Goal: Task Accomplishment & Management: Manage account settings

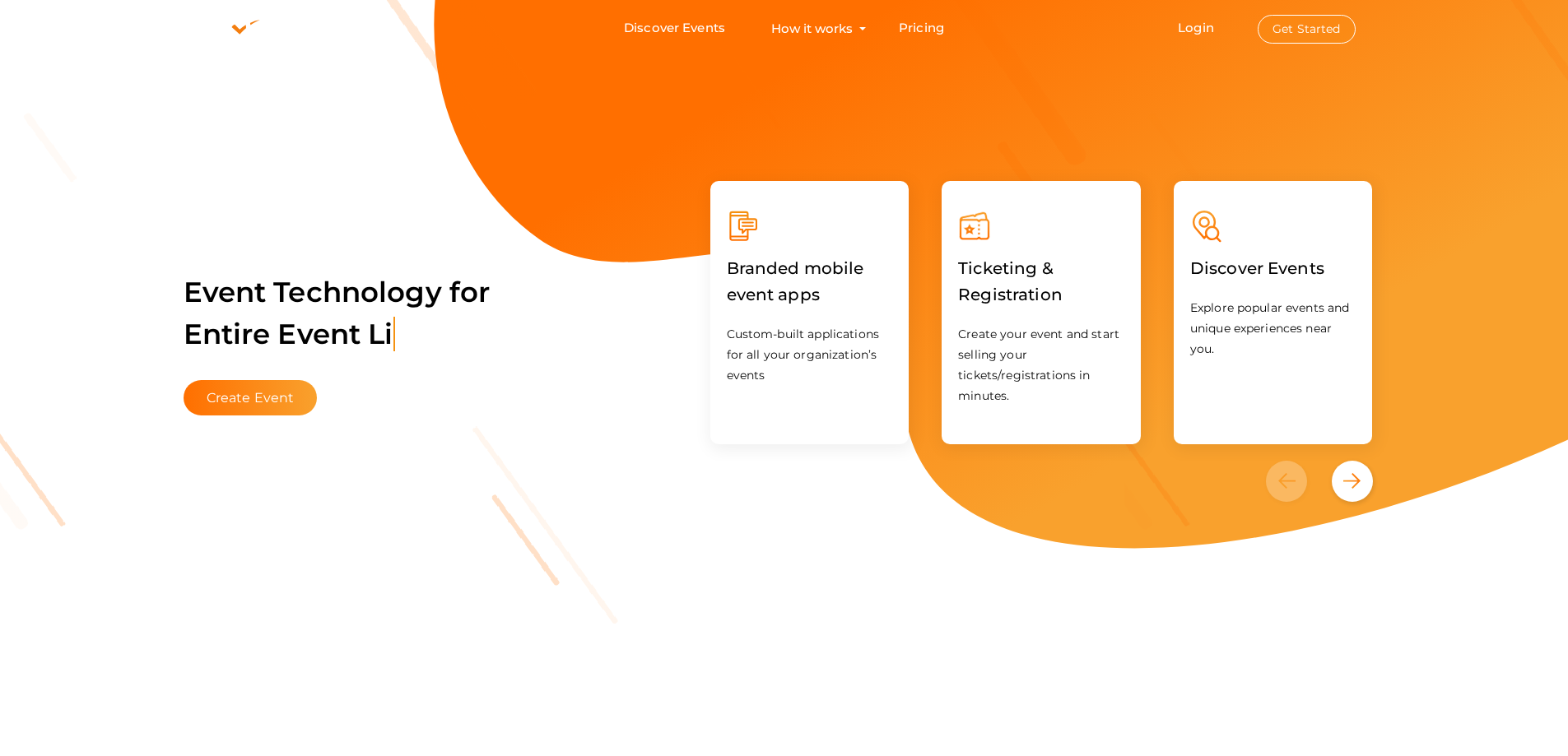
click at [1298, 31] on button "Get Started" at bounding box center [1307, 30] width 98 height 29
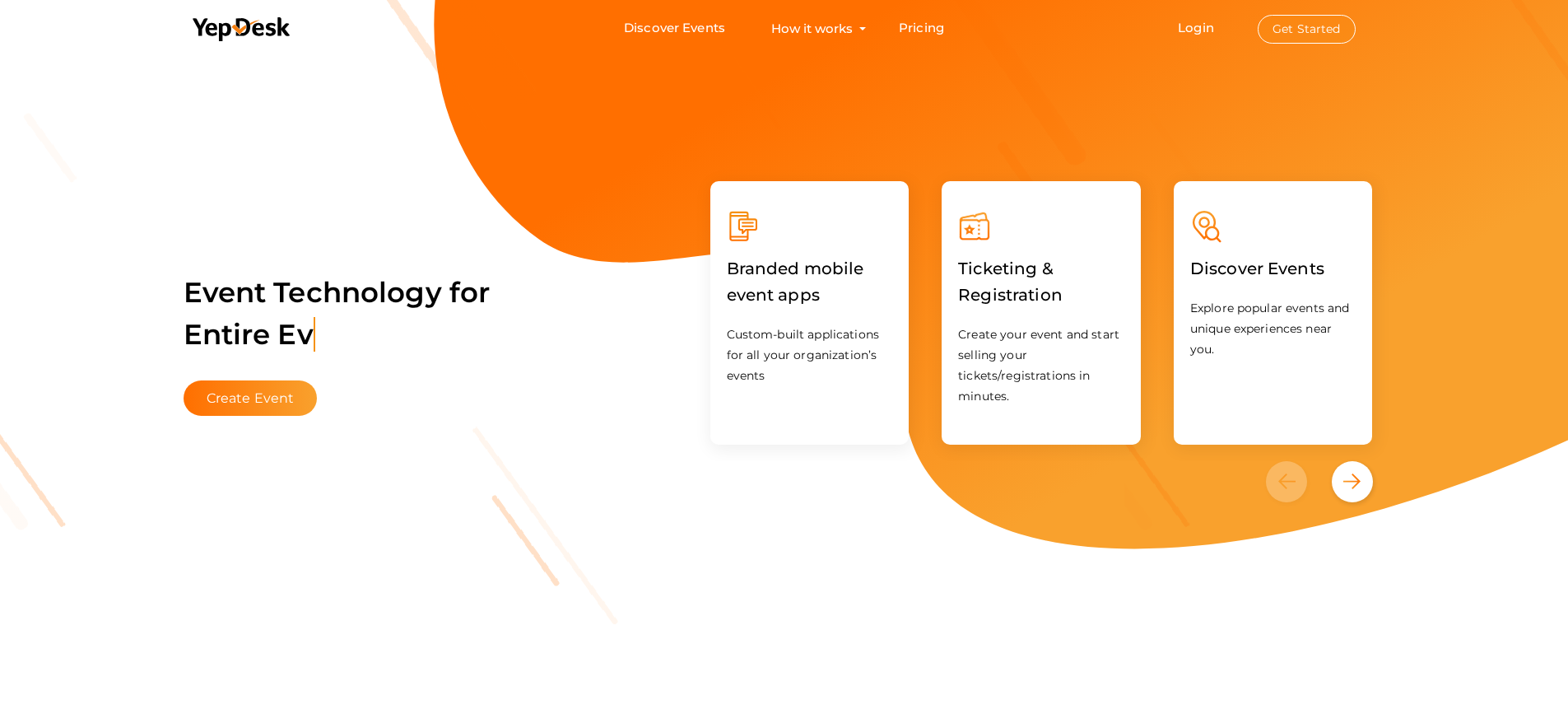
click at [1335, 23] on button "Get Started" at bounding box center [1307, 30] width 98 height 29
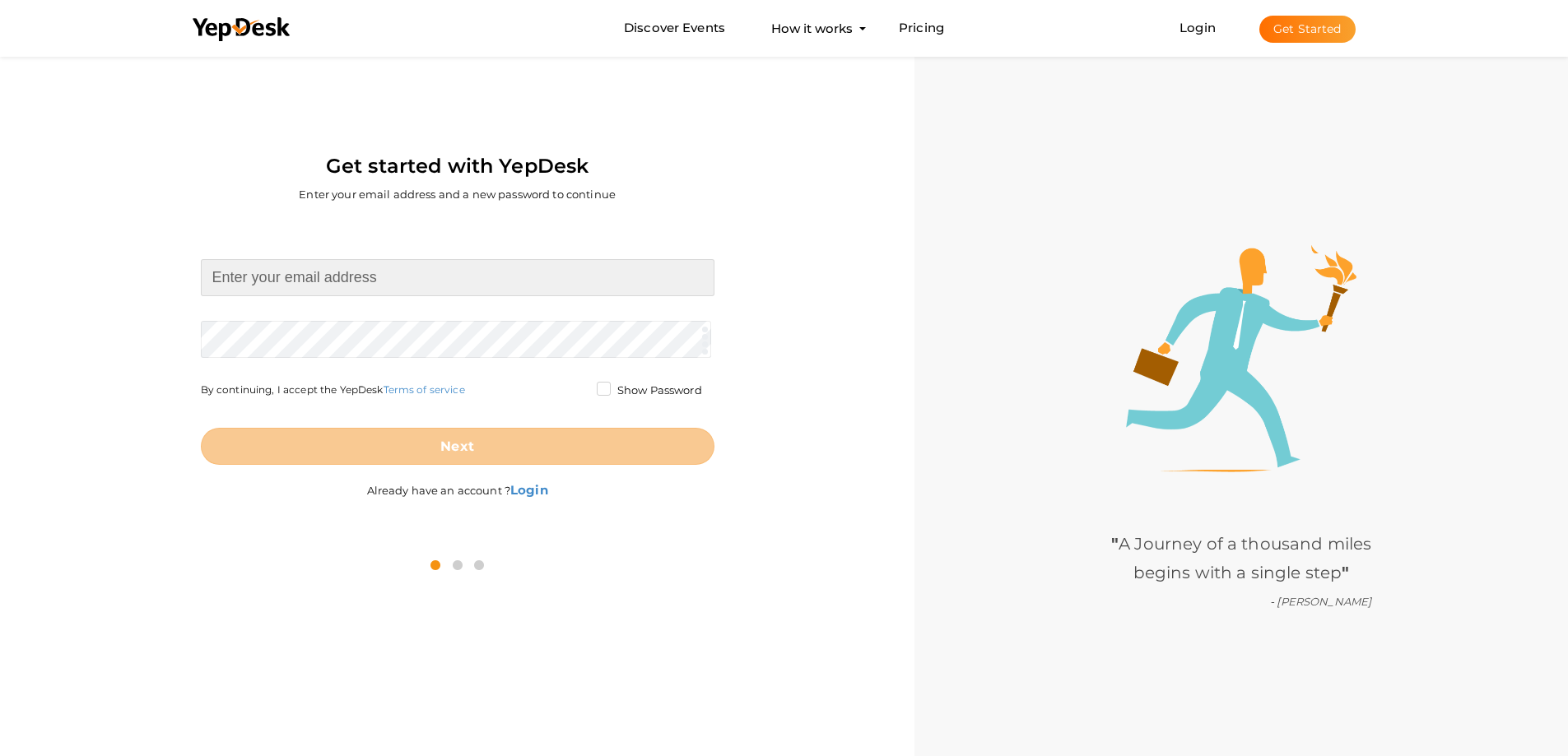
click at [302, 279] on input at bounding box center [458, 278] width 514 height 37
type input "aiolossailing87@gmail.com"
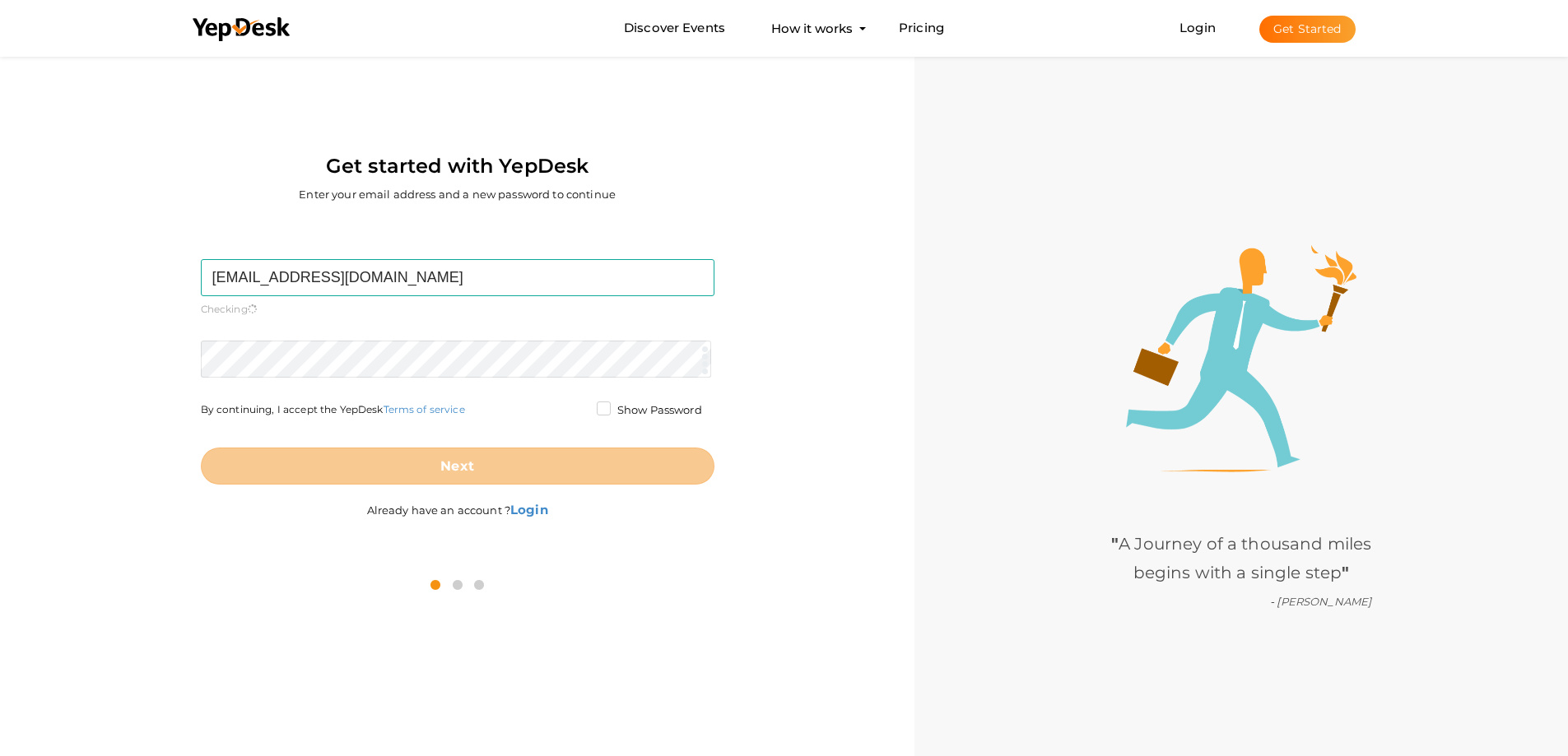
click at [241, 332] on form "aiolossailing87@gmail.com Required. Invalid email. Checking You already have a …" at bounding box center [458, 372] width 514 height 226
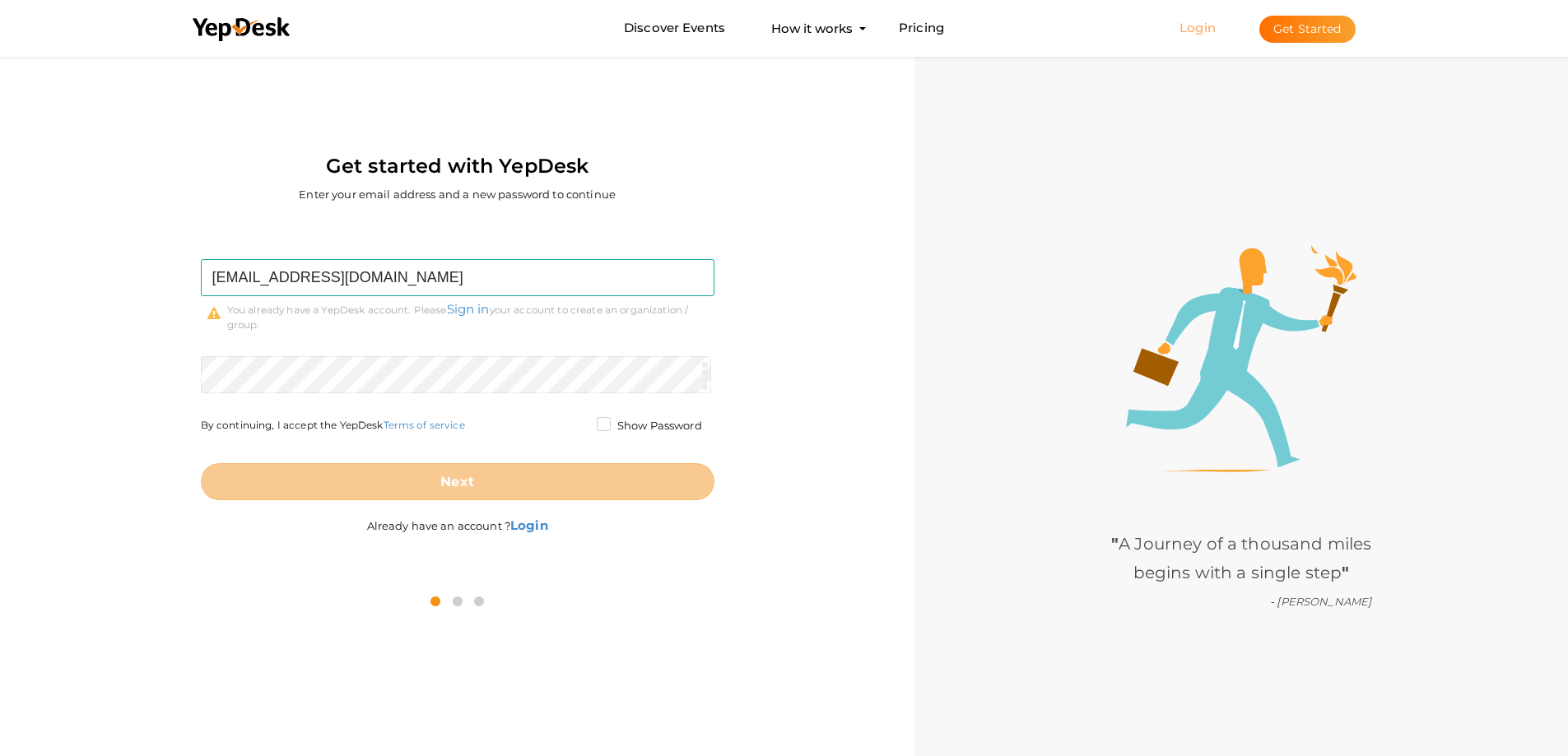
click at [1205, 29] on link "Login" at bounding box center [1197, 27] width 36 height 16
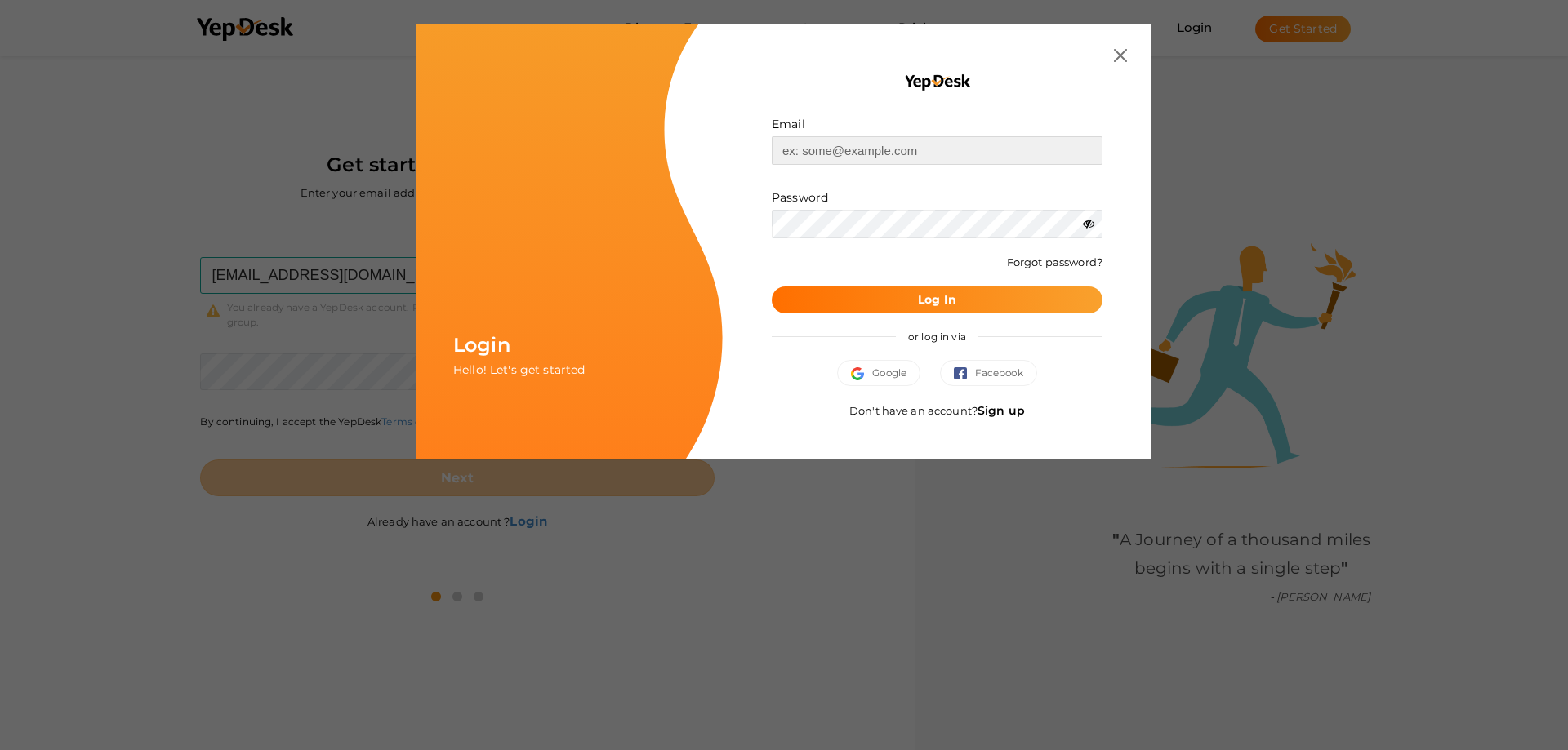
click at [846, 154] on input "text" at bounding box center [937, 151] width 331 height 28
type input "aiolossailing87@gmail.com"
click at [909, 305] on button "Log In" at bounding box center [937, 300] width 331 height 27
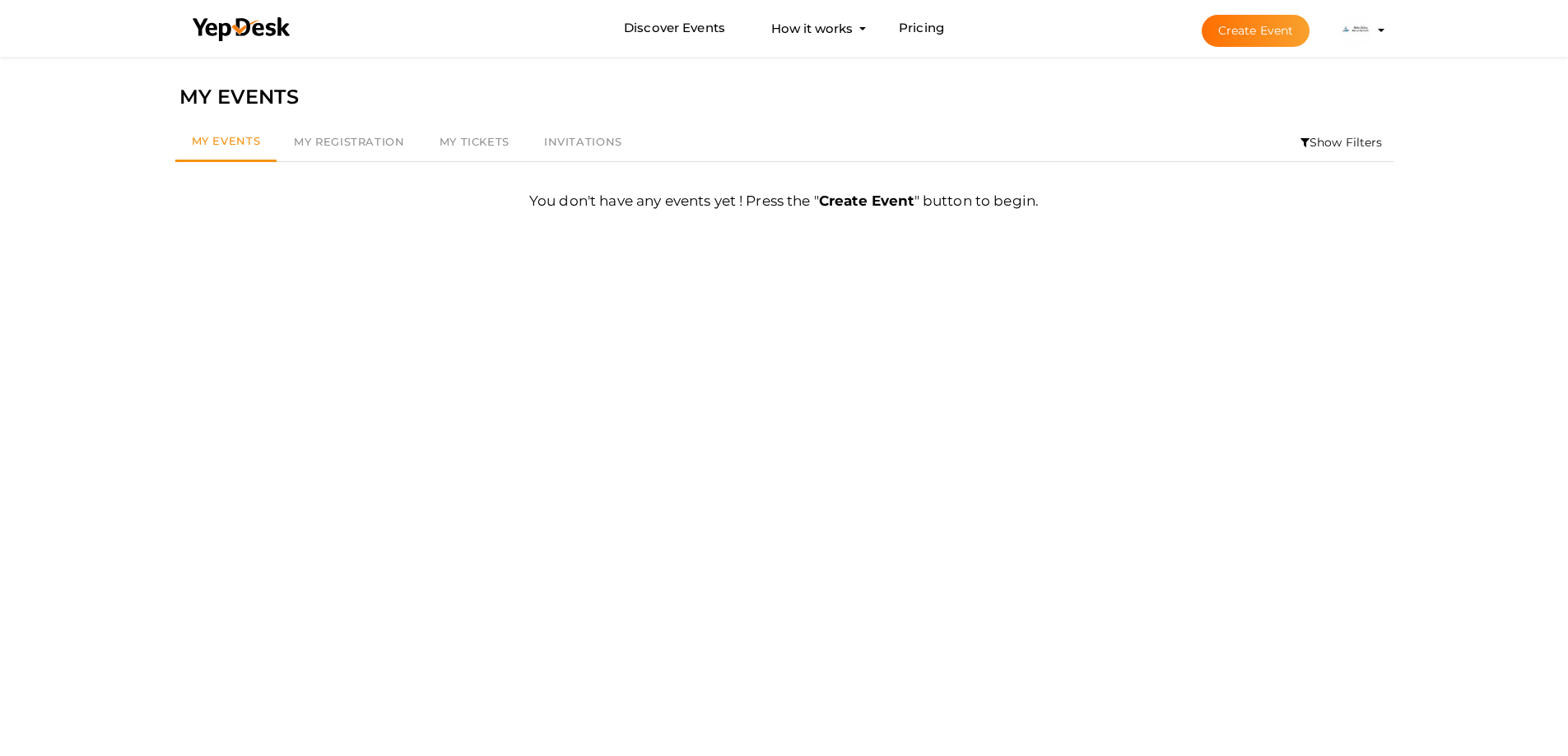
click at [1357, 28] on img at bounding box center [1354, 30] width 33 height 33
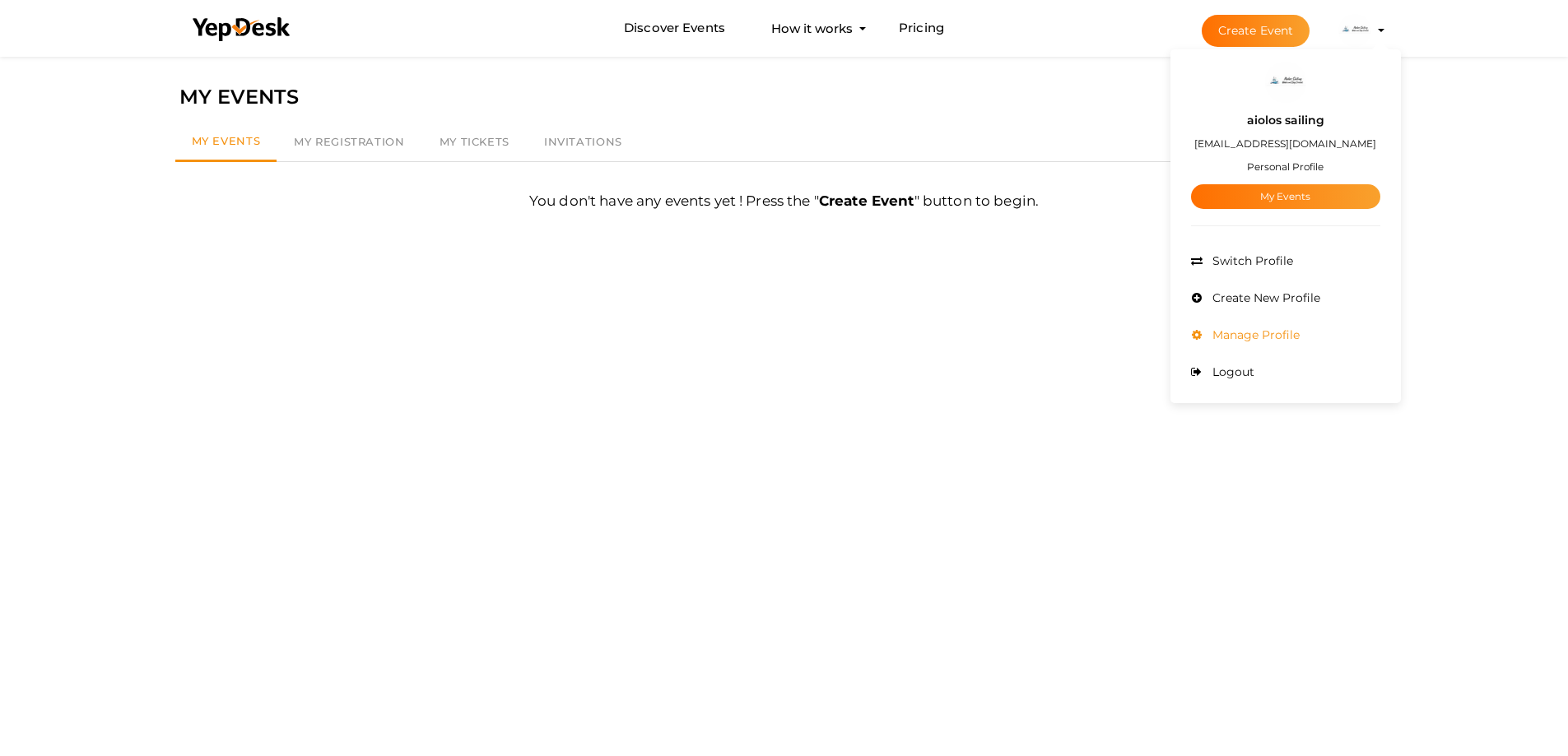
click at [1253, 333] on span "Manage Profile" at bounding box center [1254, 335] width 91 height 15
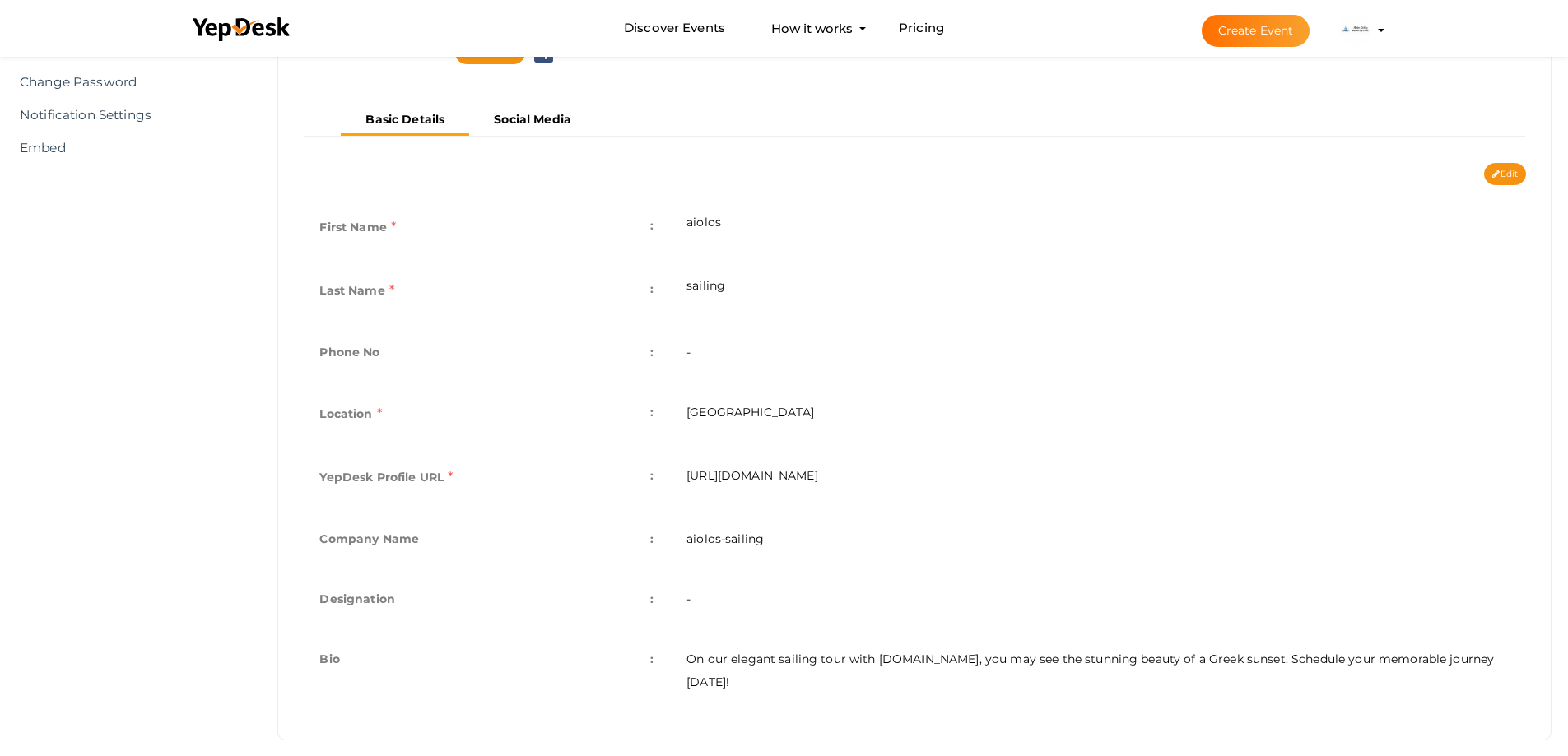
scroll to position [276, 0]
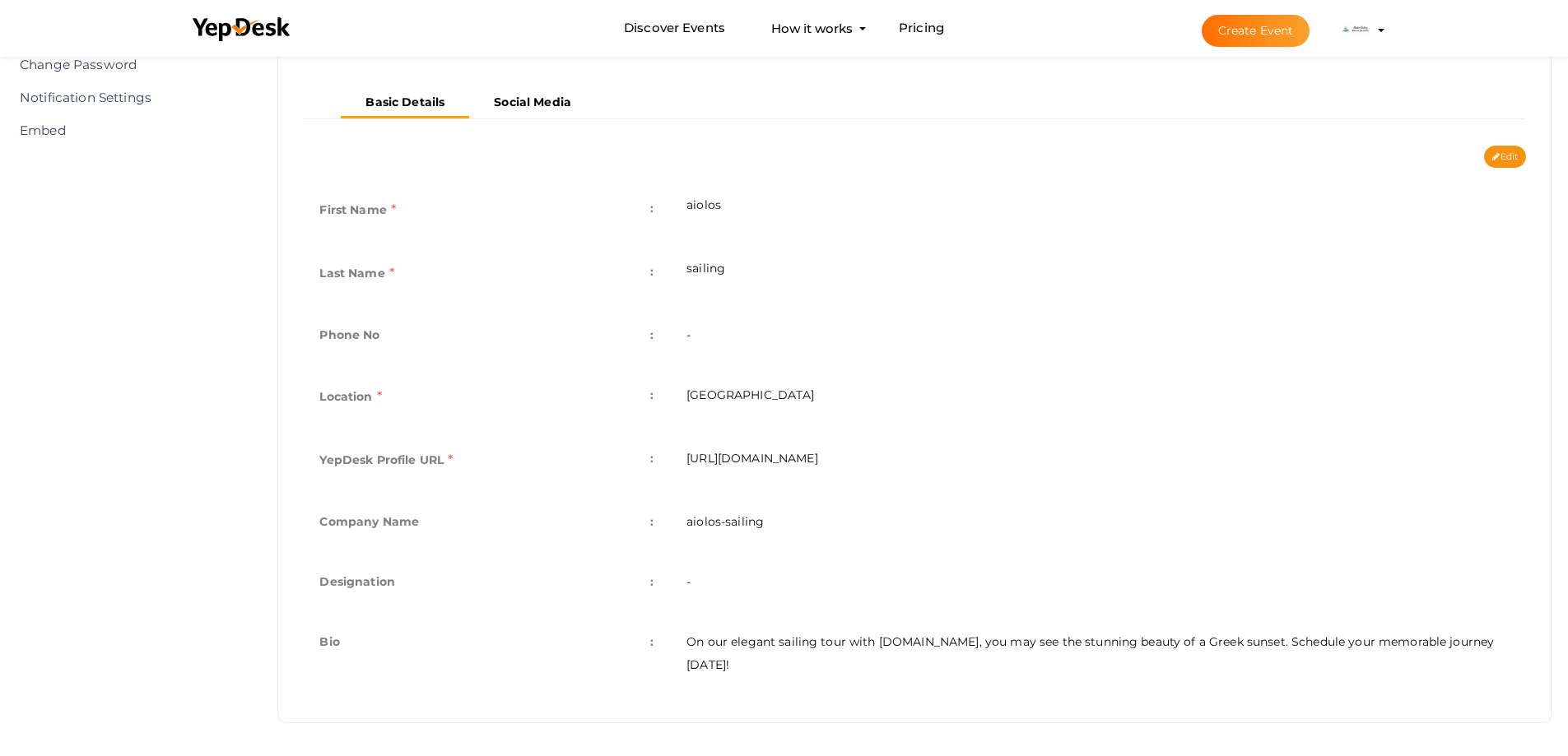
click at [760, 454] on td "[URL][DOMAIN_NAME]" at bounding box center [1097, 462] width 856 height 63
click at [758, 454] on td "[URL][DOMAIN_NAME]" at bounding box center [1097, 462] width 856 height 63
click at [758, 454] on td "https://www.yepdesk.com/profile/aiolos-sailing" at bounding box center [1097, 462] width 856 height 63
copy tbody "https://www.yepdesk.com/profile/aiolos-sailing"
click at [1494, 155] on icon at bounding box center [1495, 157] width 8 height 9
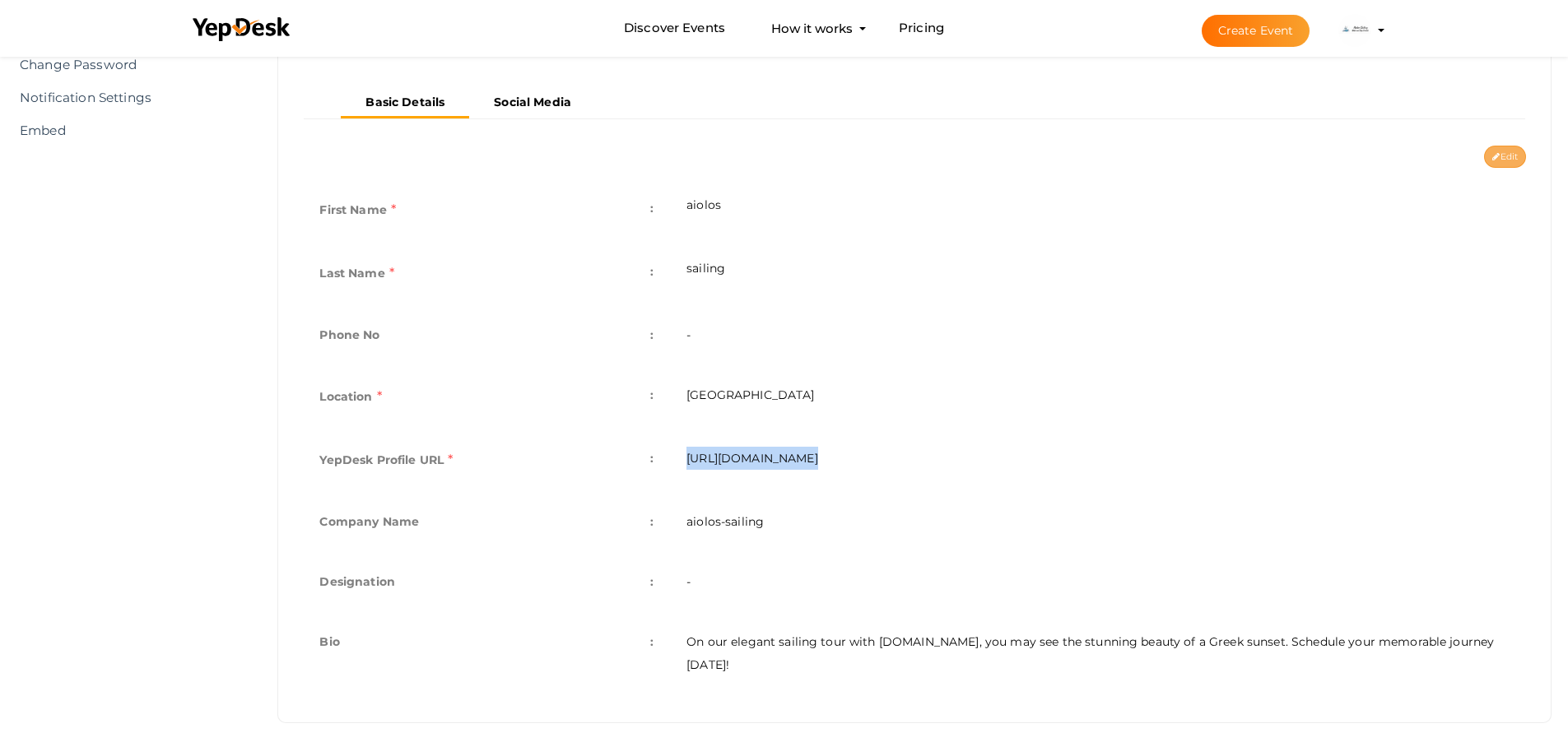
type input "aiolos"
type input "sailing"
type input "[GEOGRAPHIC_DATA]"
type input "aiolos-sailing"
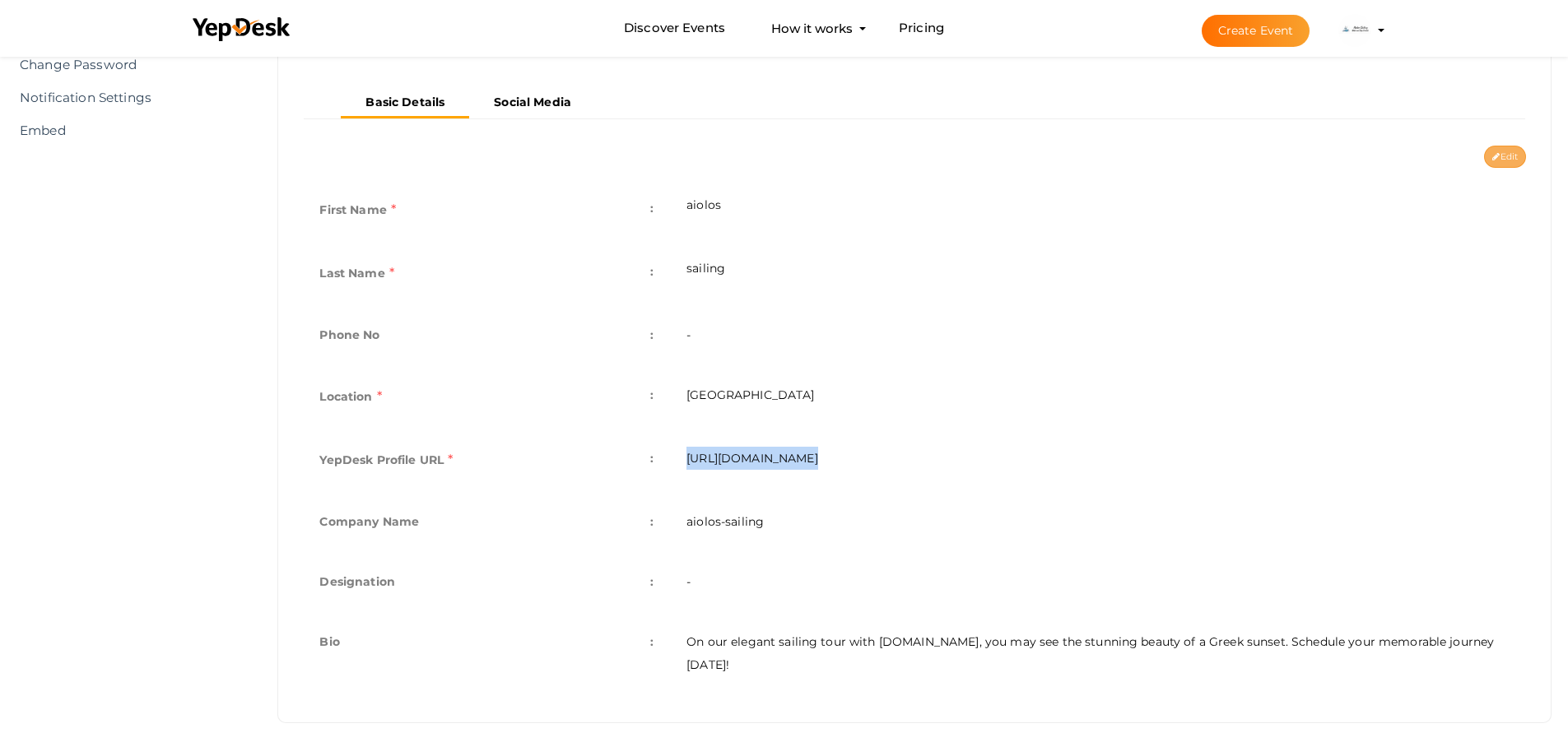
type textarea "On our elegant sailing tour with Aiolos-sailing.com, you may see the stunning b…"
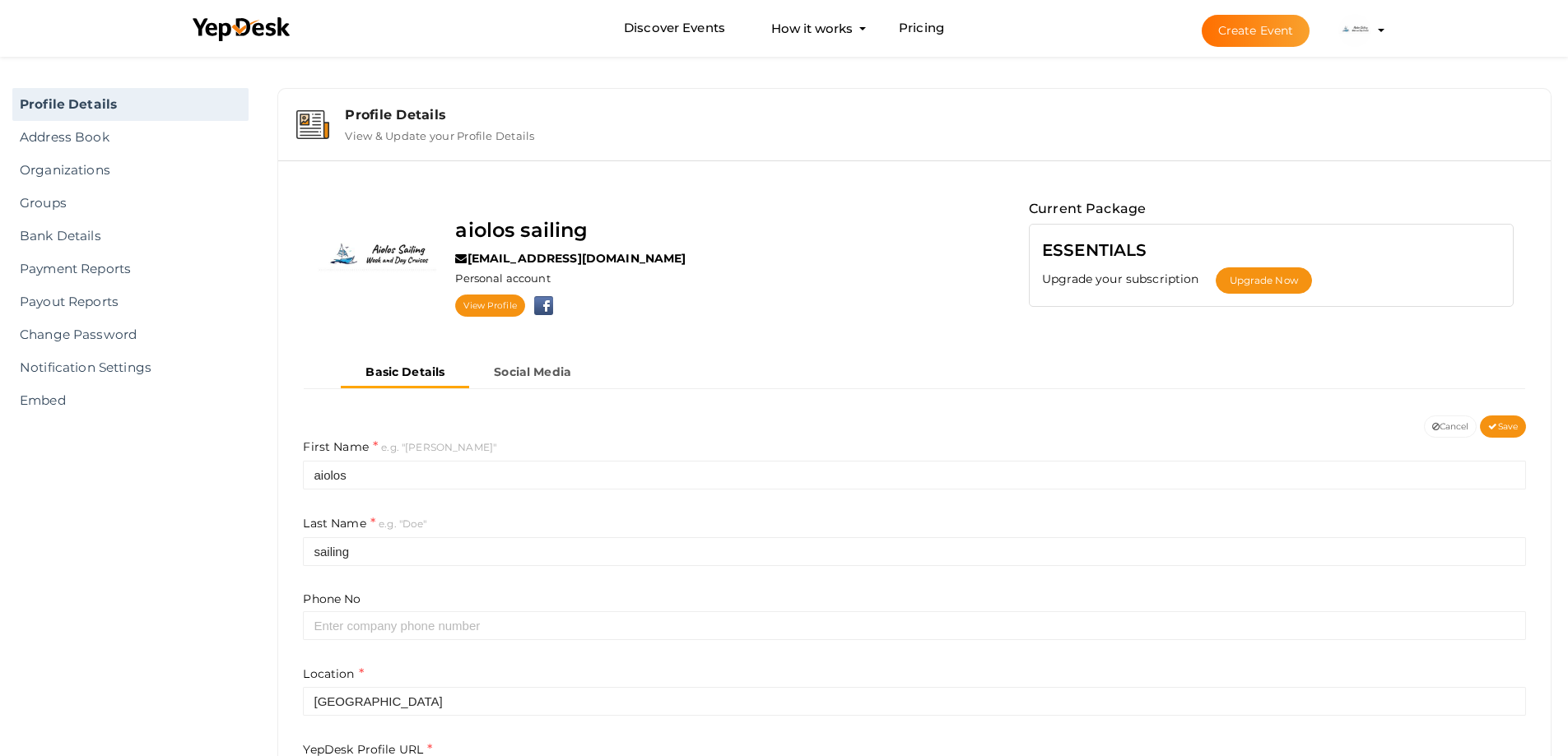
scroll to position [0, 0]
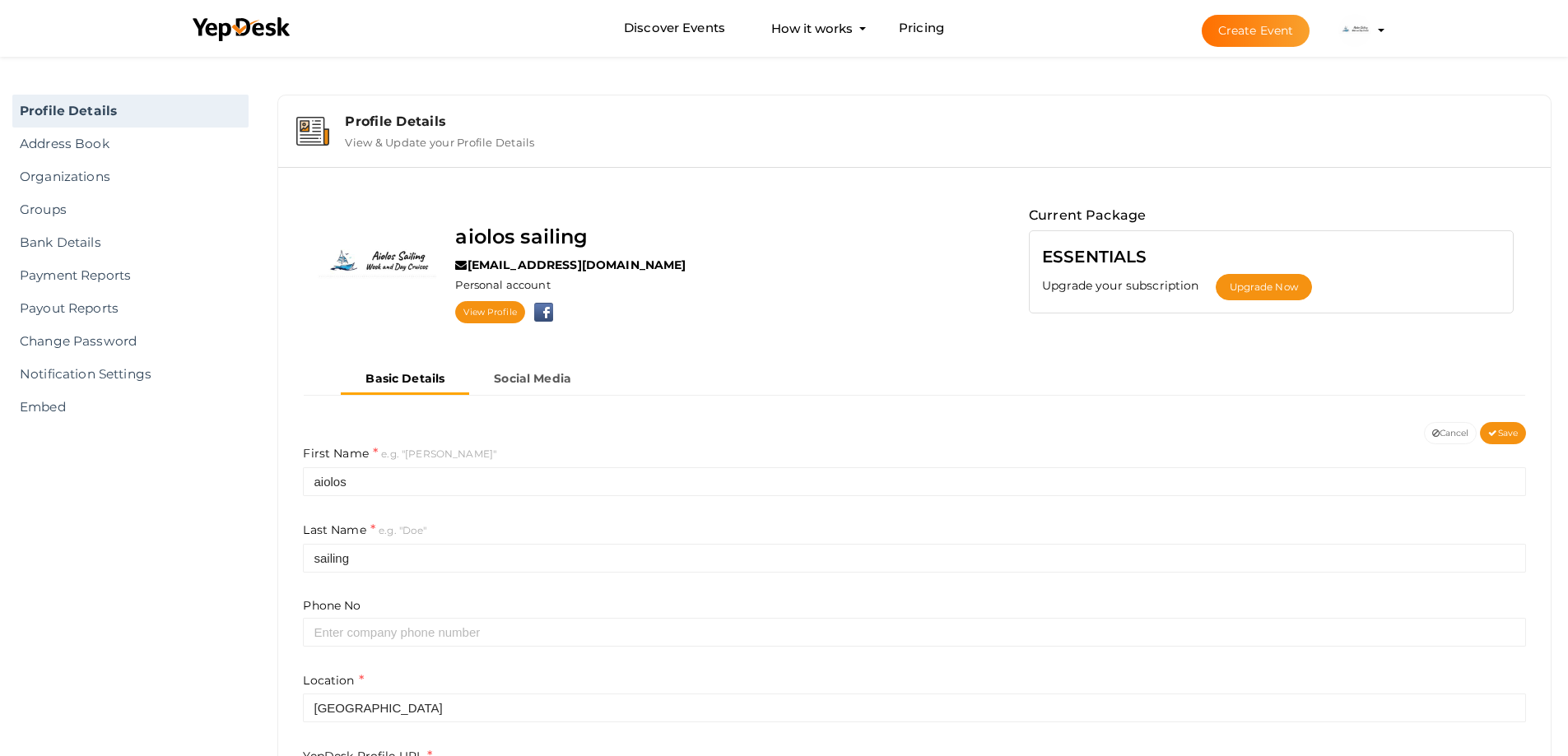
click at [443, 136] on label "View & Update your Profile Details" at bounding box center [439, 139] width 189 height 19
click at [368, 142] on label "View & Update your Profile Details" at bounding box center [439, 139] width 189 height 19
click at [380, 113] on div "Profile Details" at bounding box center [939, 121] width 1188 height 16
click at [1367, 30] on img at bounding box center [1354, 30] width 33 height 33
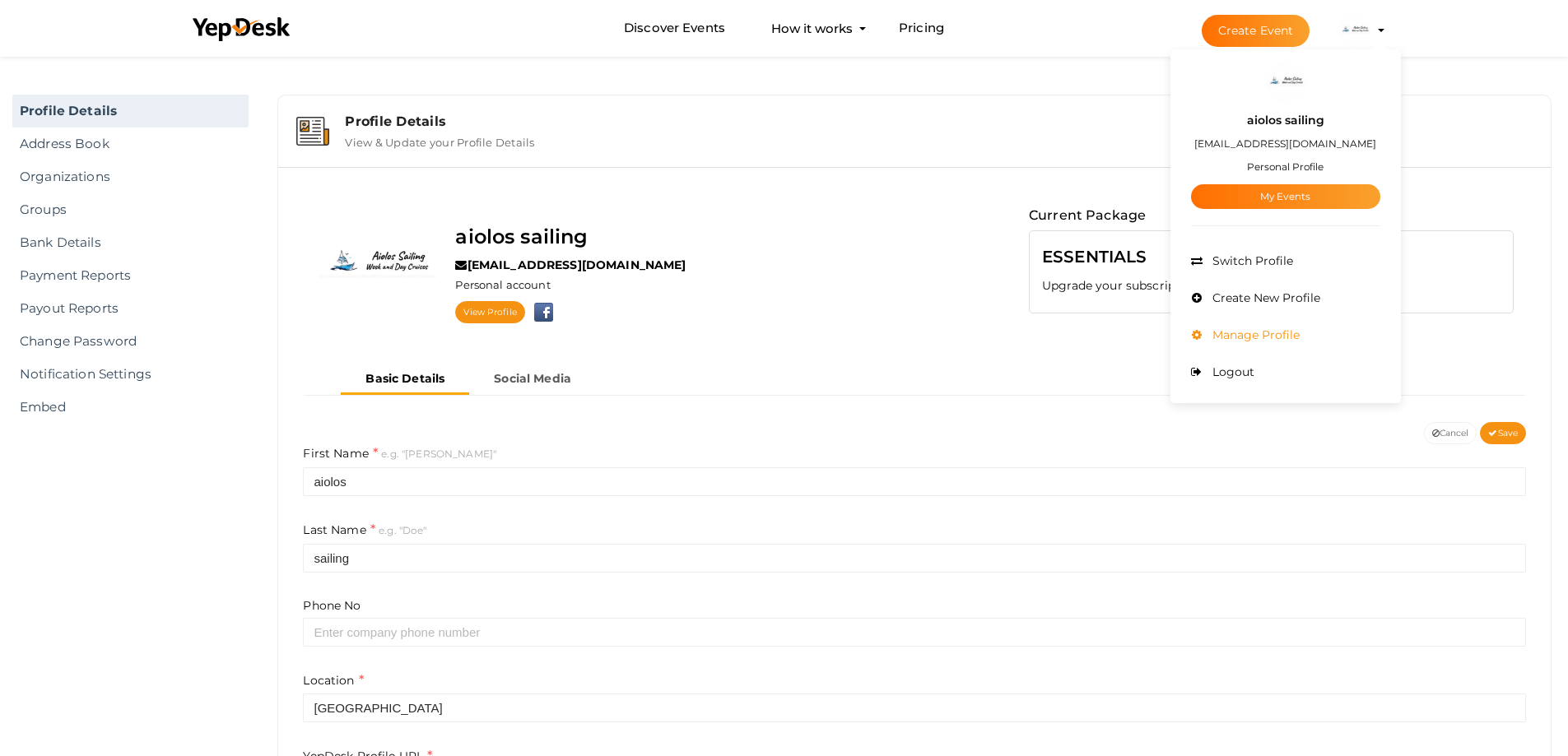
click at [1259, 331] on span "Manage Profile" at bounding box center [1254, 335] width 91 height 15
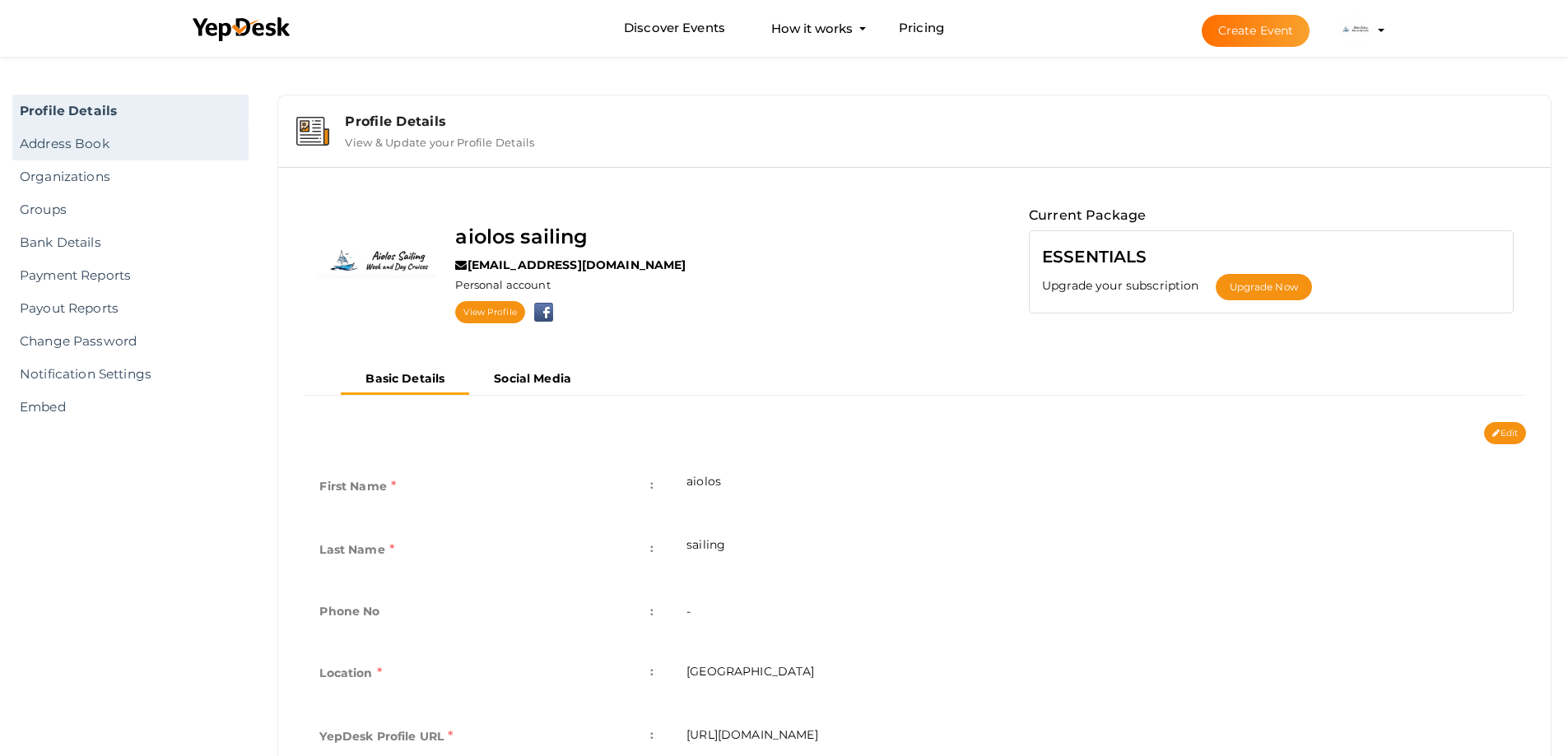
click at [80, 144] on link "Address Book" at bounding box center [131, 144] width 237 height 33
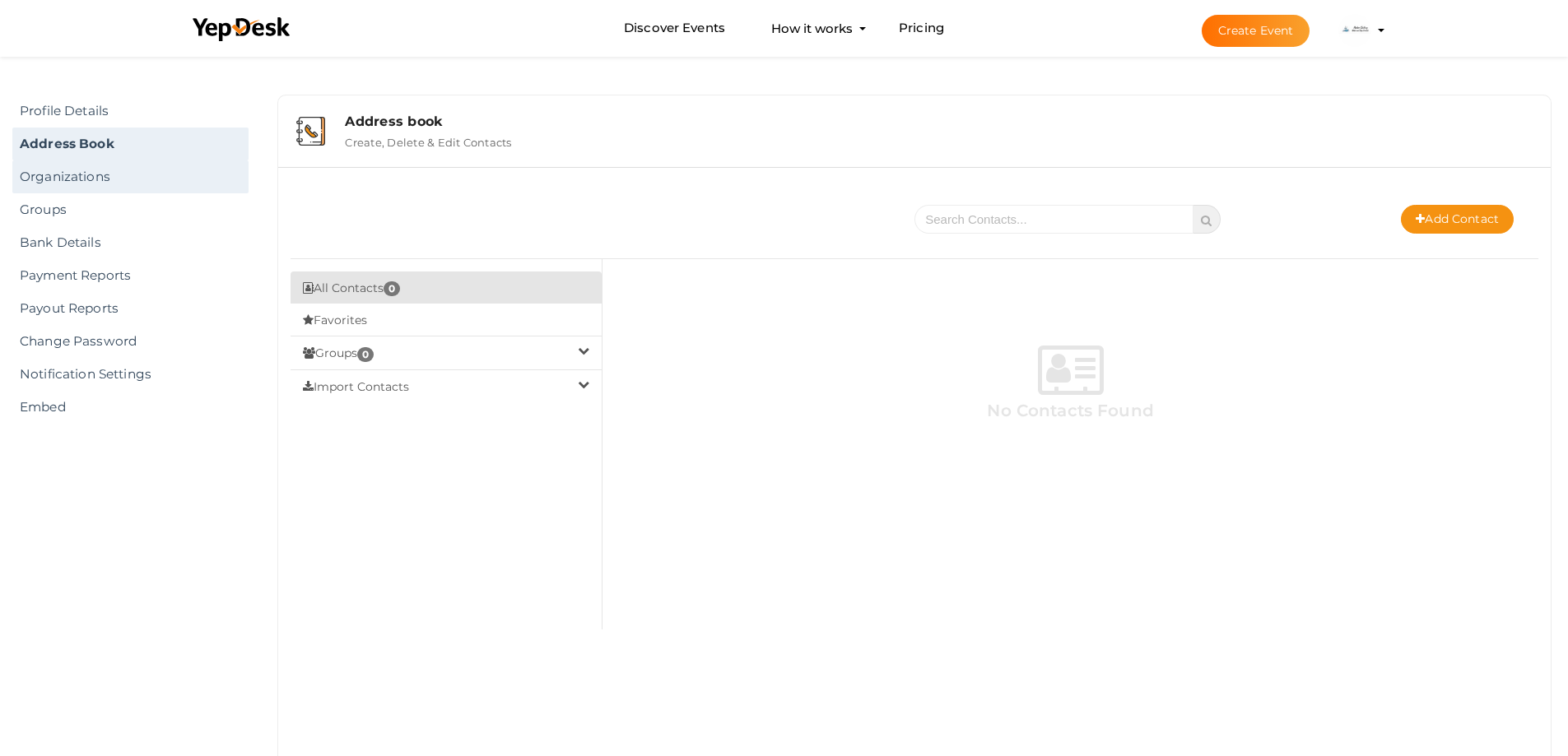
click at [105, 176] on link "Organizations" at bounding box center [131, 177] width 237 height 33
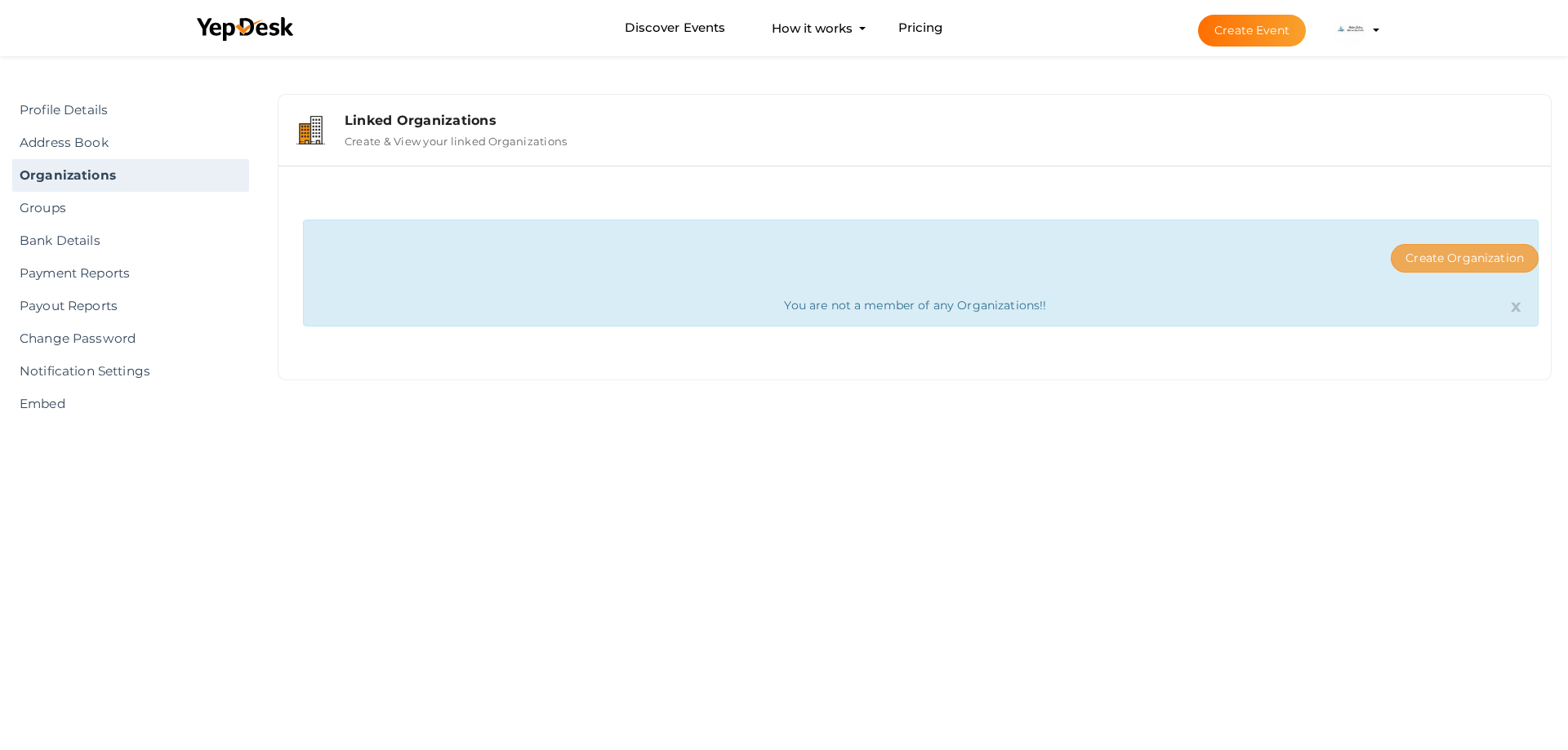
click at [1457, 266] on button "Create Organization" at bounding box center [1464, 258] width 147 height 28
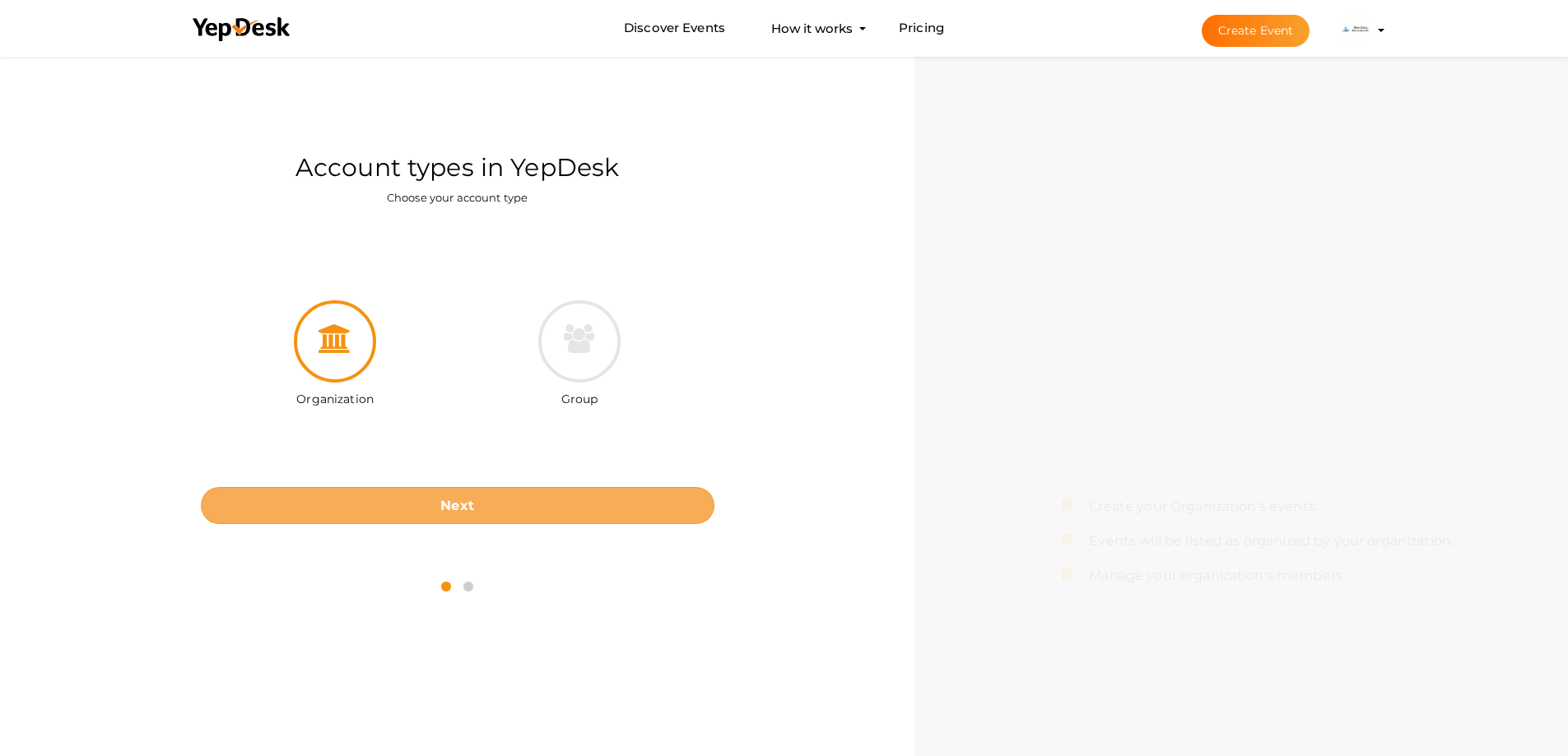
click at [482, 512] on button "Next" at bounding box center [458, 506] width 514 height 37
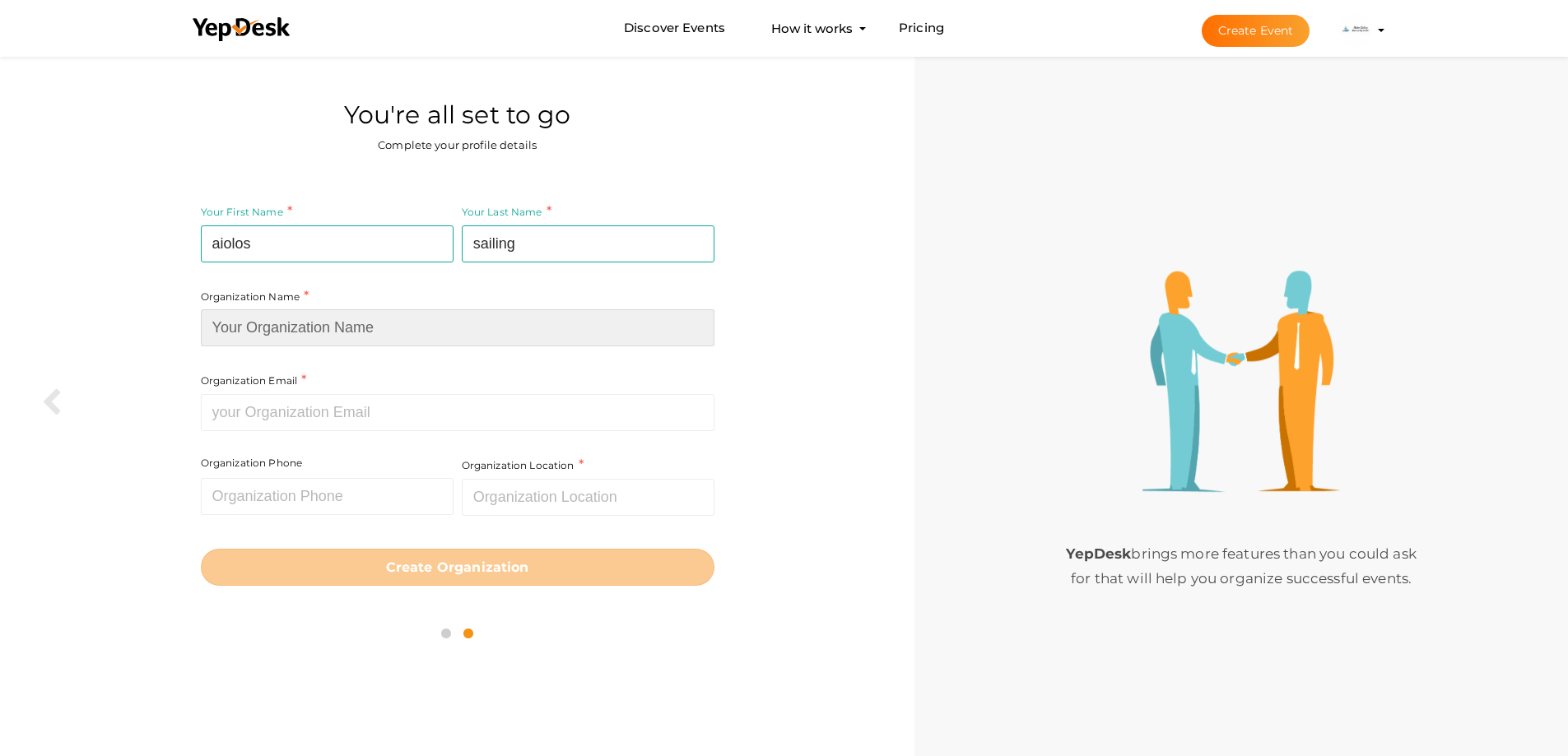
click at [240, 329] on input at bounding box center [458, 328] width 514 height 37
type input "Aiolos Sailing"
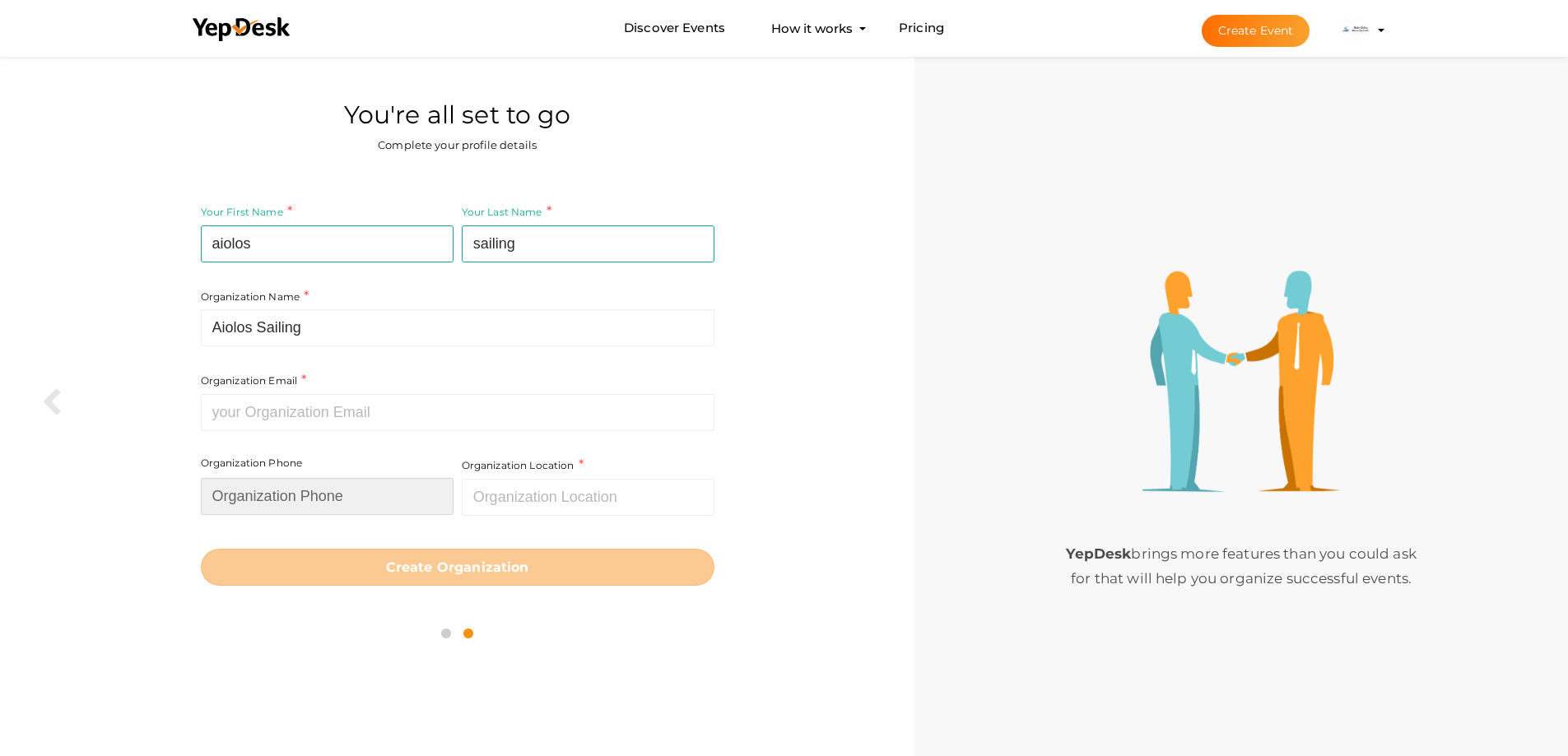
type input "6977469252"
type input "[GEOGRAPHIC_DATA]"
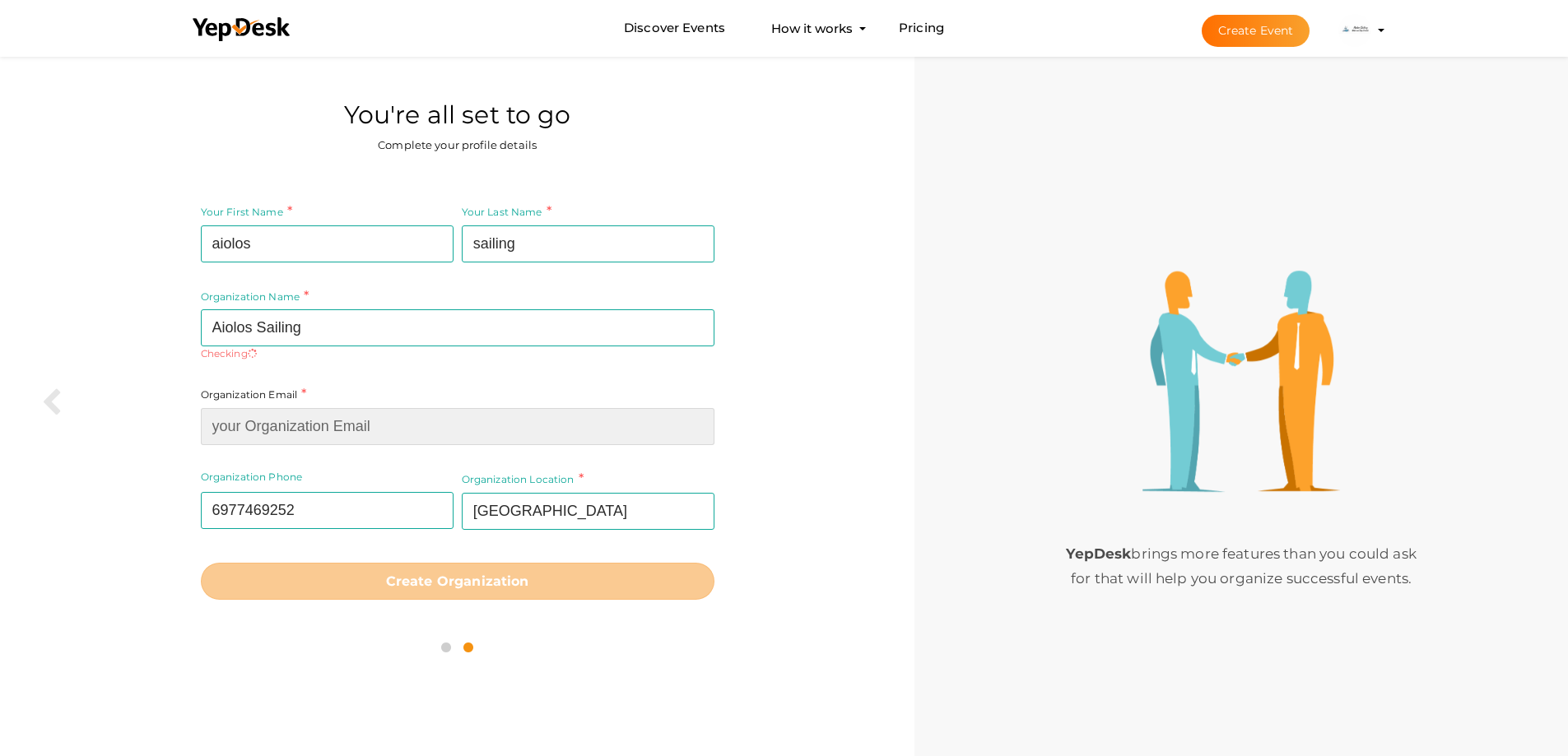
click at [260, 416] on input at bounding box center [458, 427] width 514 height 37
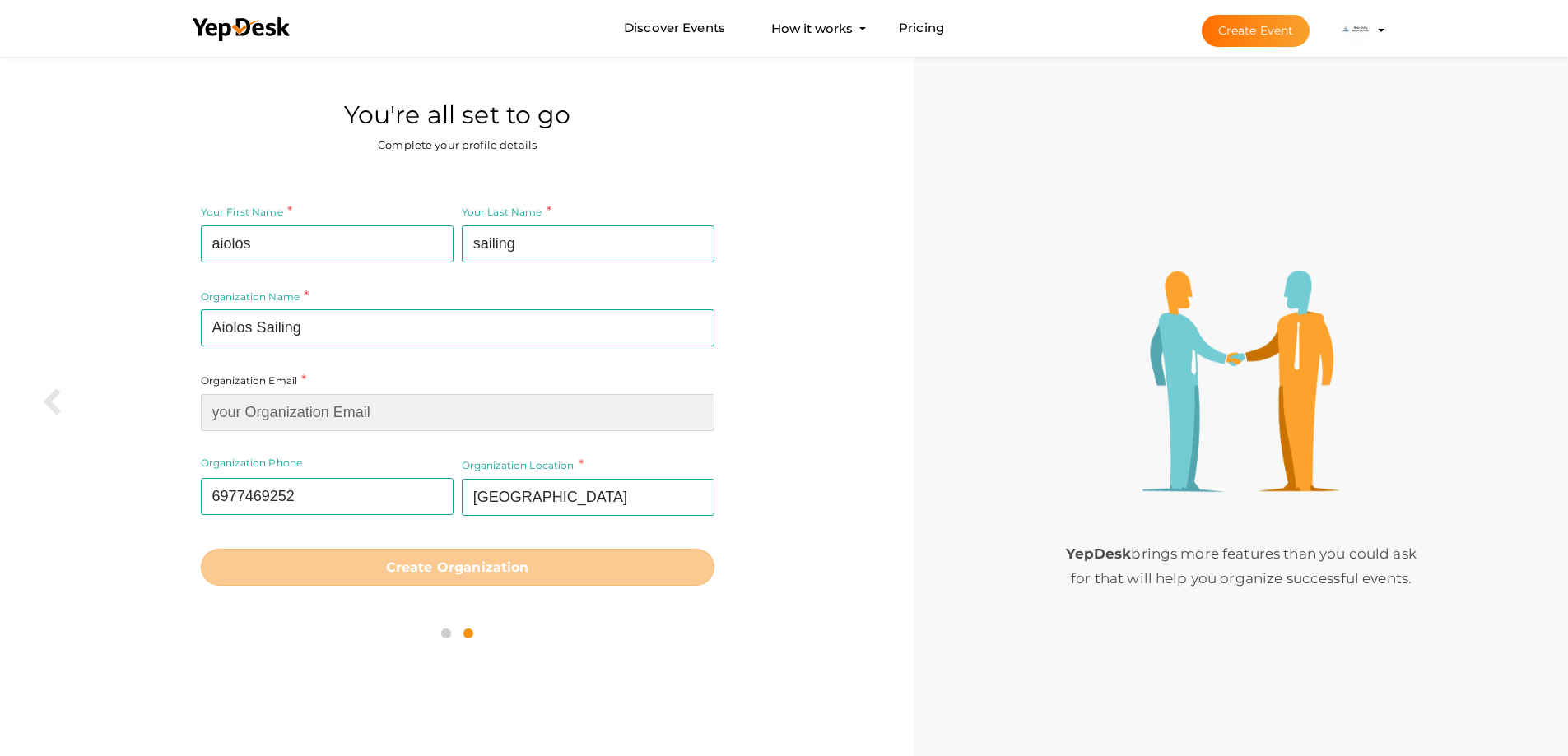
click at [268, 416] on input at bounding box center [458, 413] width 514 height 37
paste input "[EMAIL_ADDRESS][DOMAIN_NAME]"
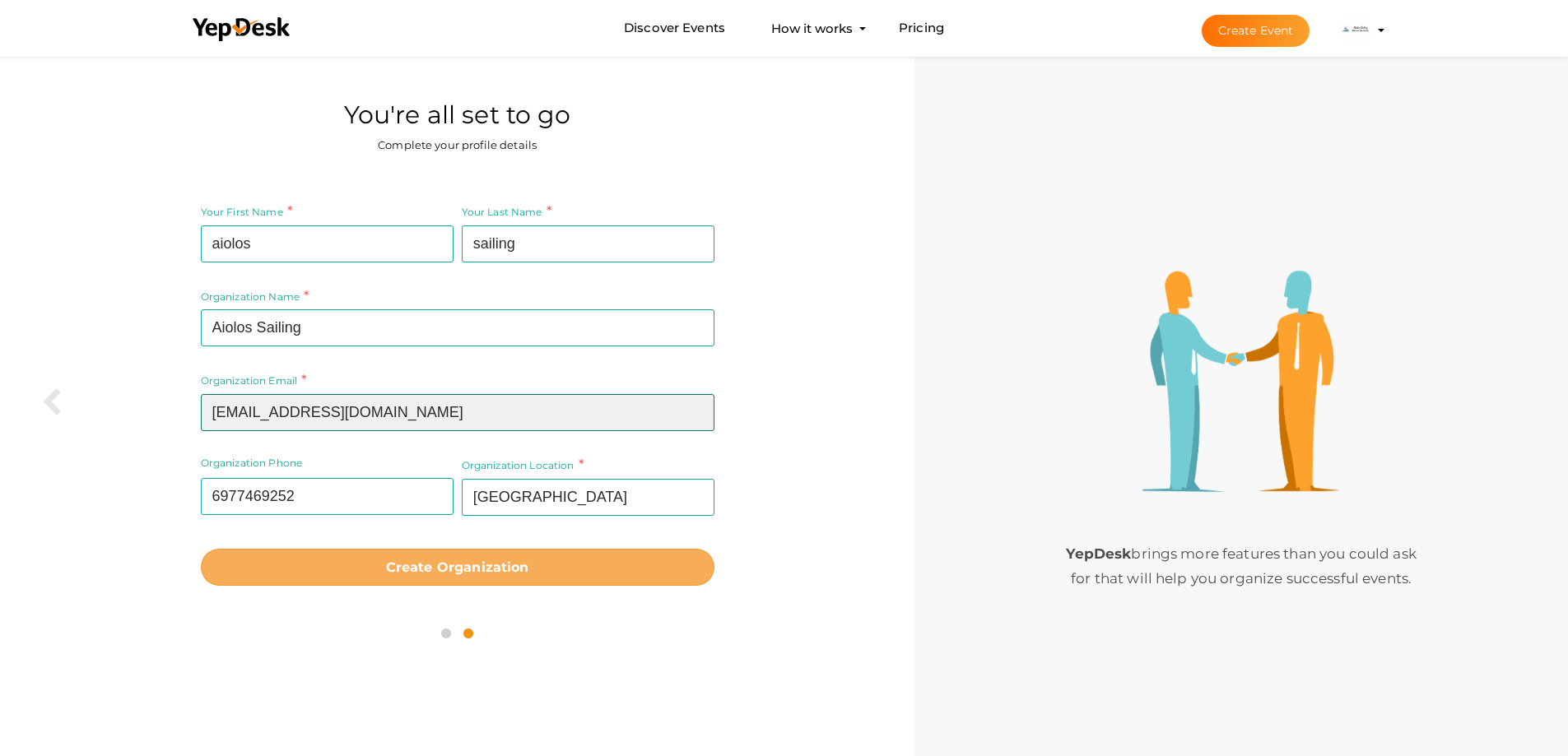
type input "[EMAIL_ADDRESS][DOMAIN_NAME]"
click at [538, 574] on button "Create Organization" at bounding box center [458, 568] width 514 height 37
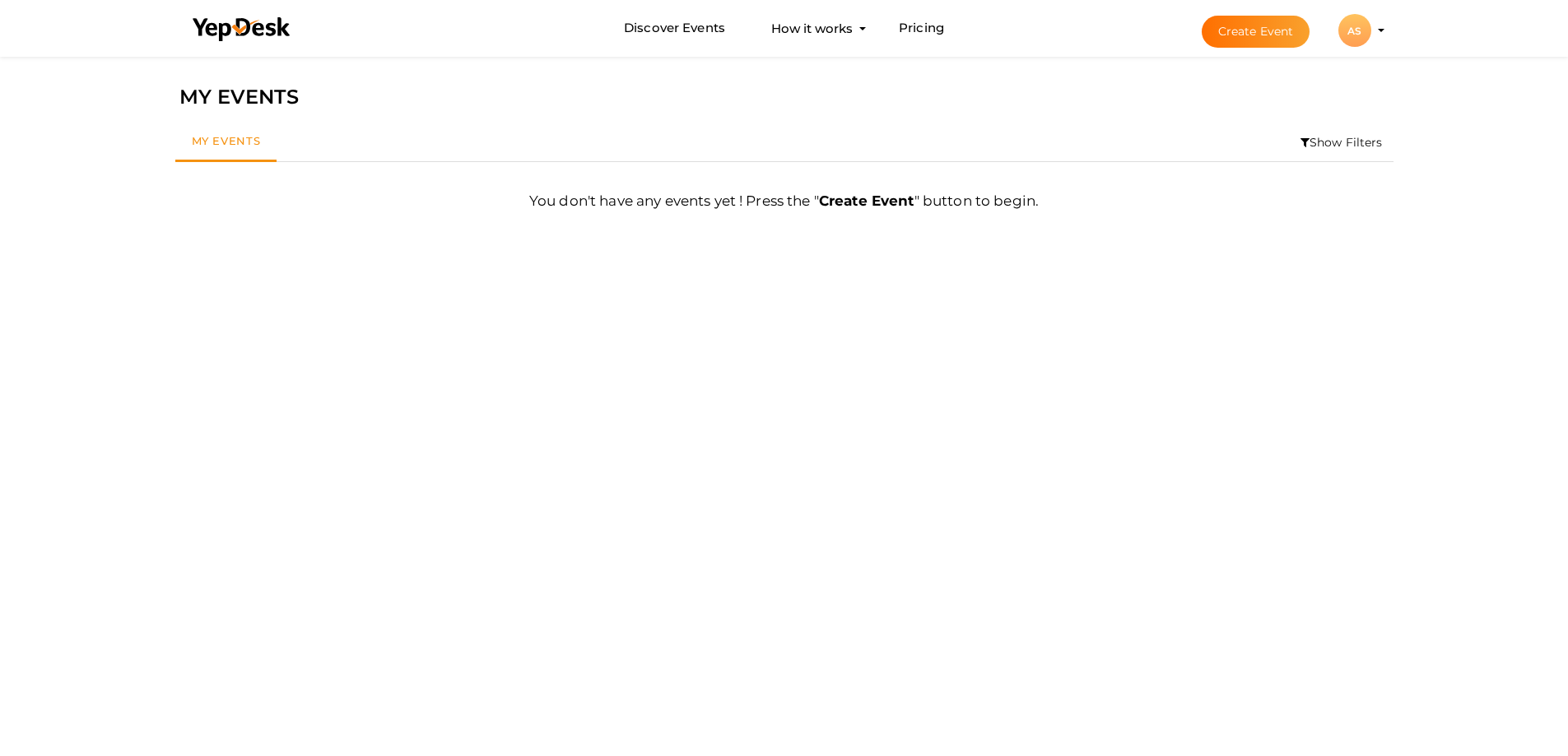
click at [1357, 34] on div "AS" at bounding box center [1354, 30] width 33 height 33
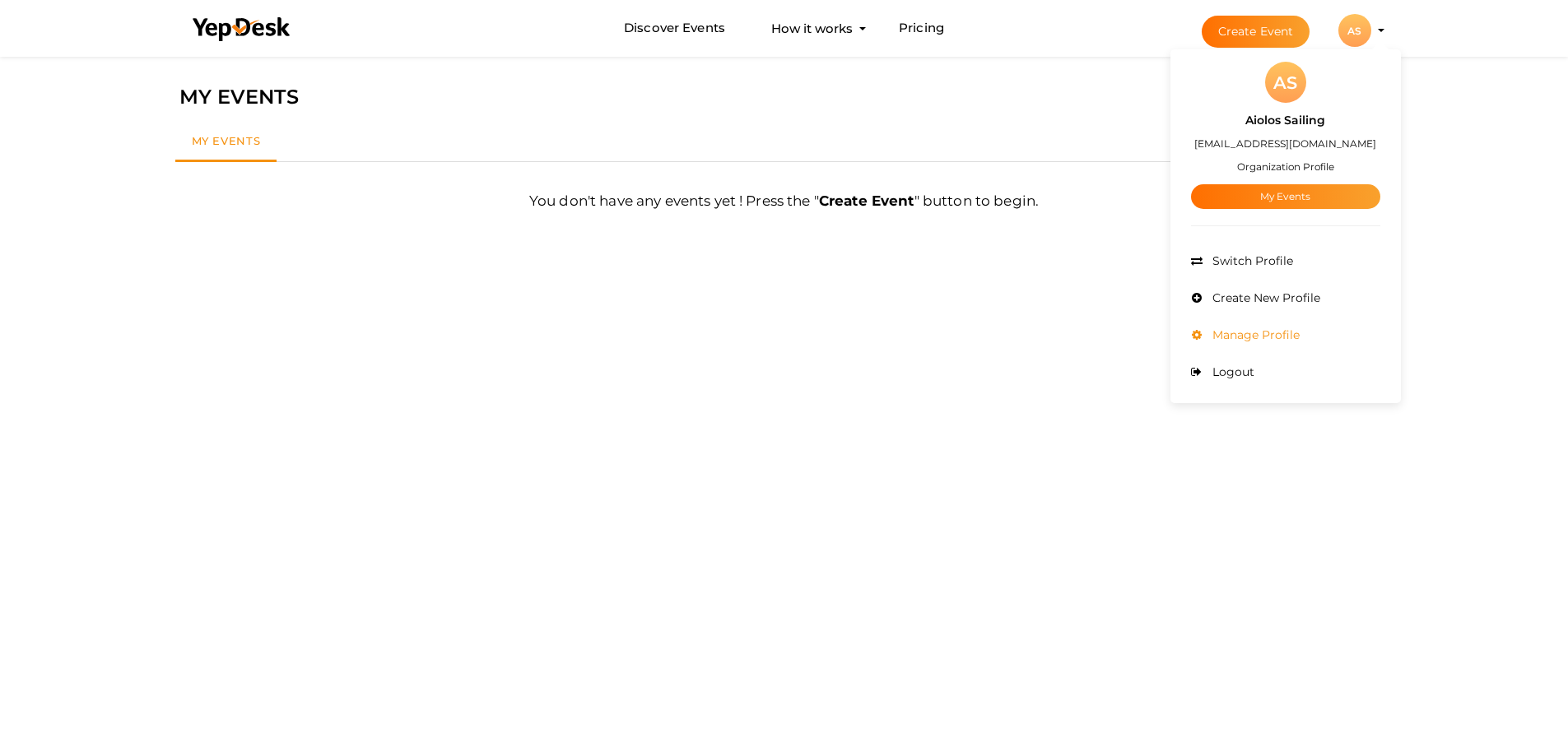
click at [1239, 330] on span "Manage Profile" at bounding box center [1254, 335] width 91 height 15
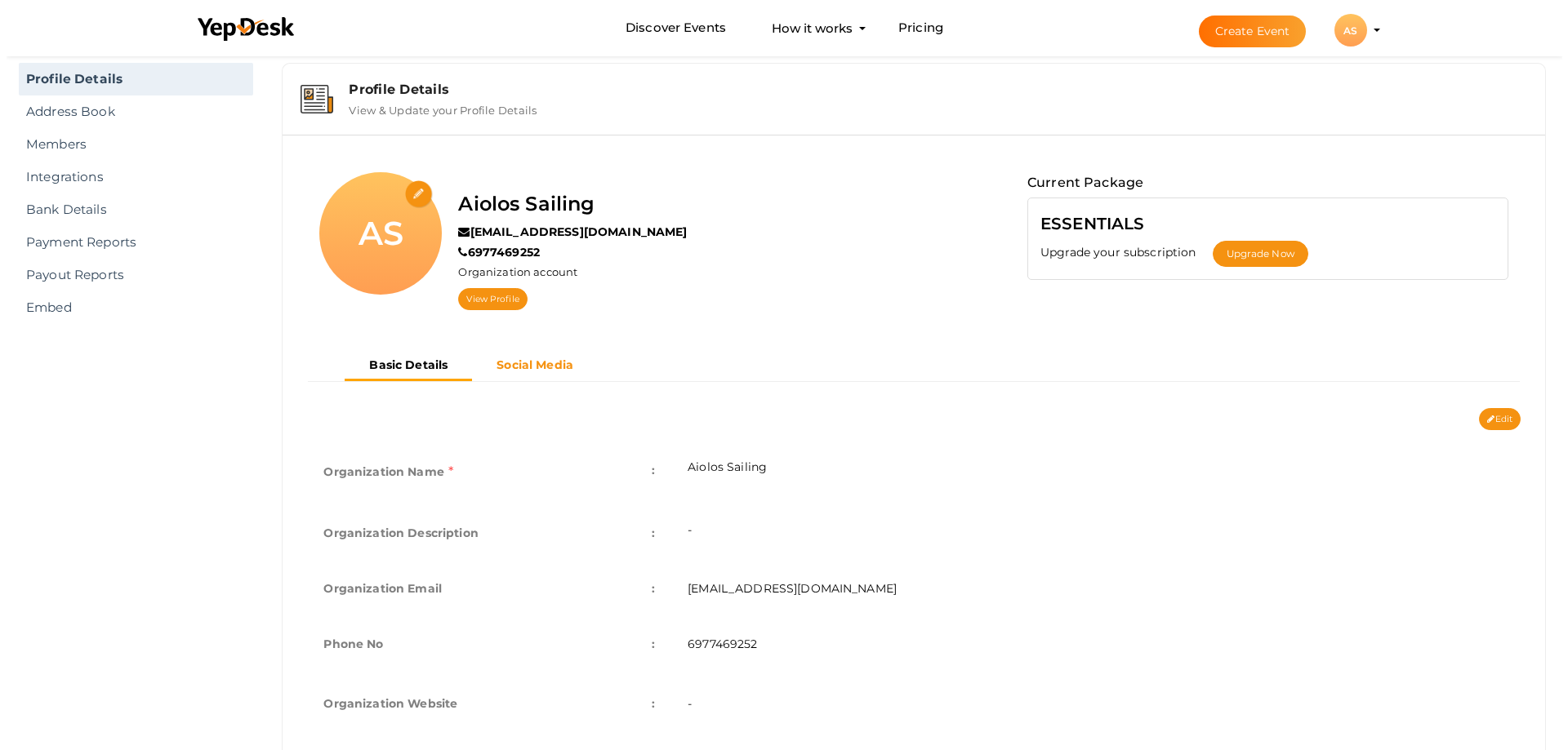
scroll to position [81, 0]
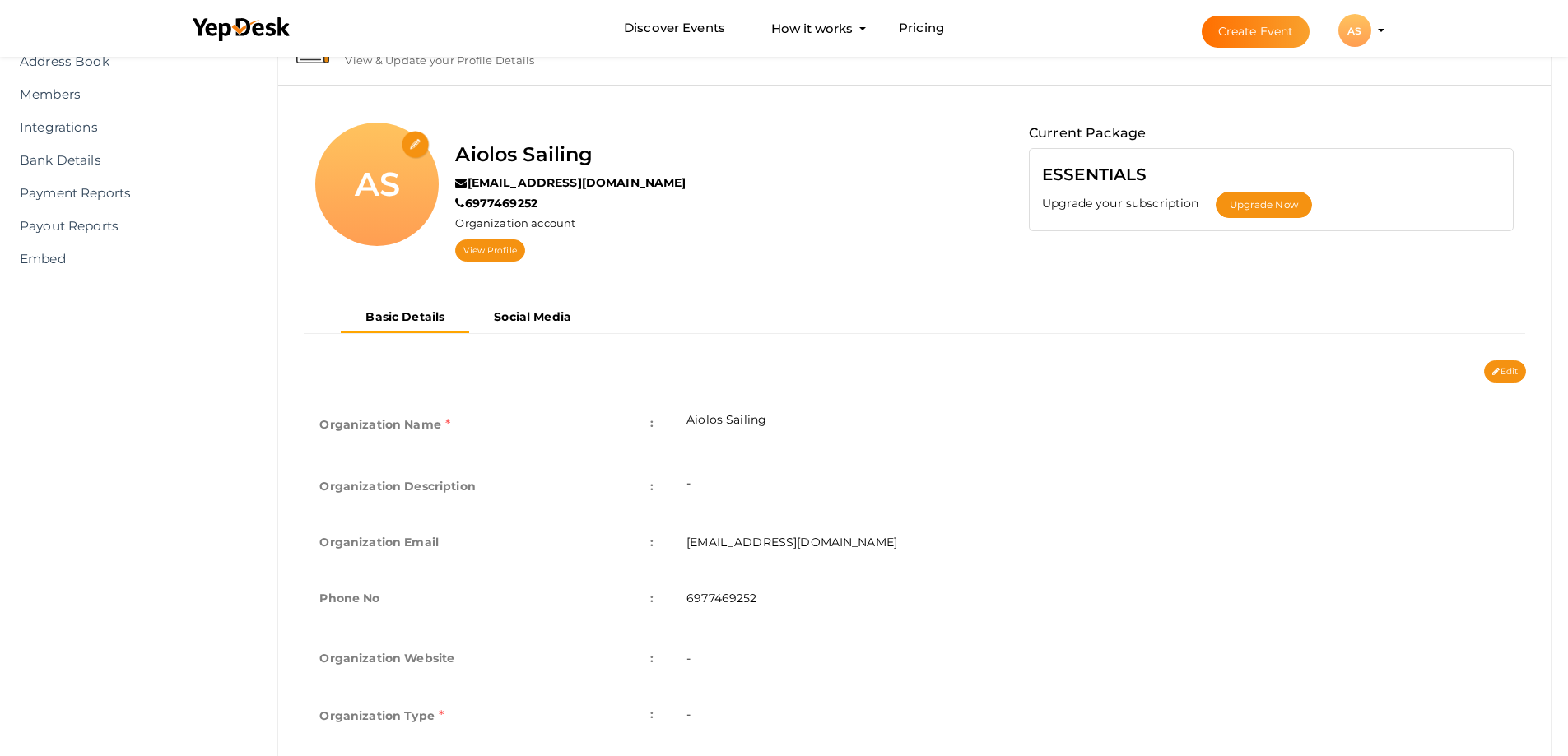
click at [426, 144] on input "file" at bounding box center [416, 145] width 29 height 29
type input "C:\fakepath\zsgxf.jpg"
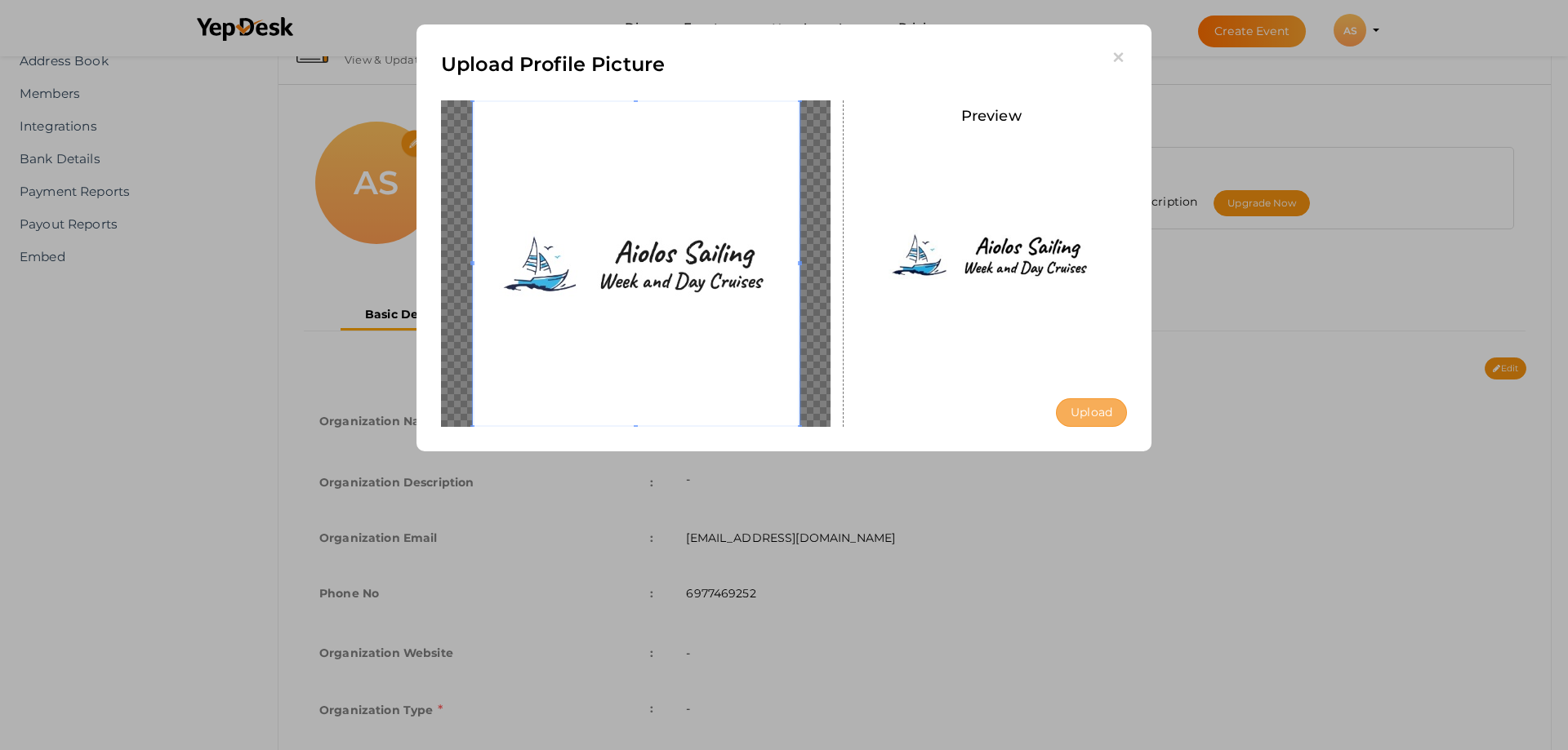
click at [1076, 409] on button "Upload" at bounding box center [1091, 412] width 71 height 28
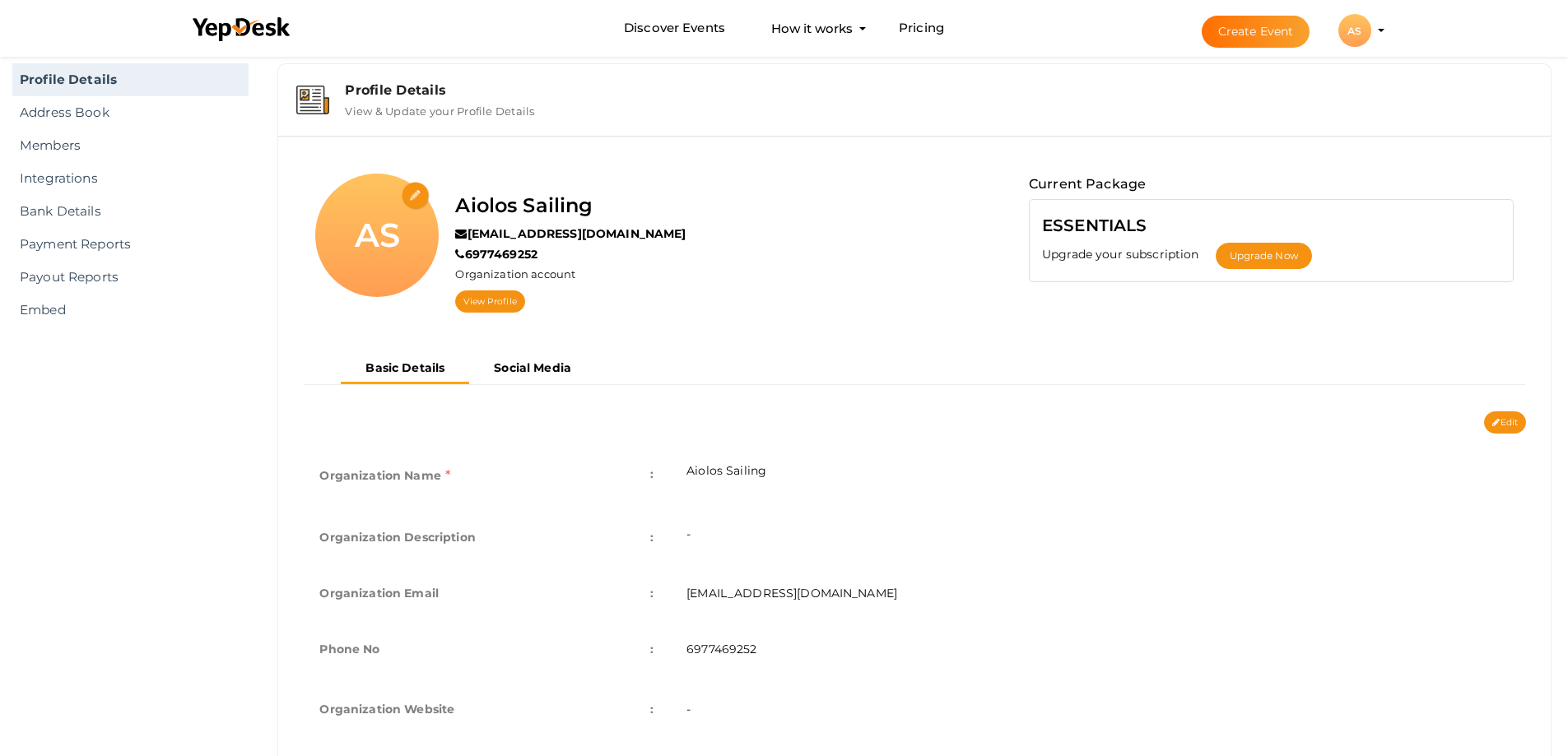
scroll to position [133, 0]
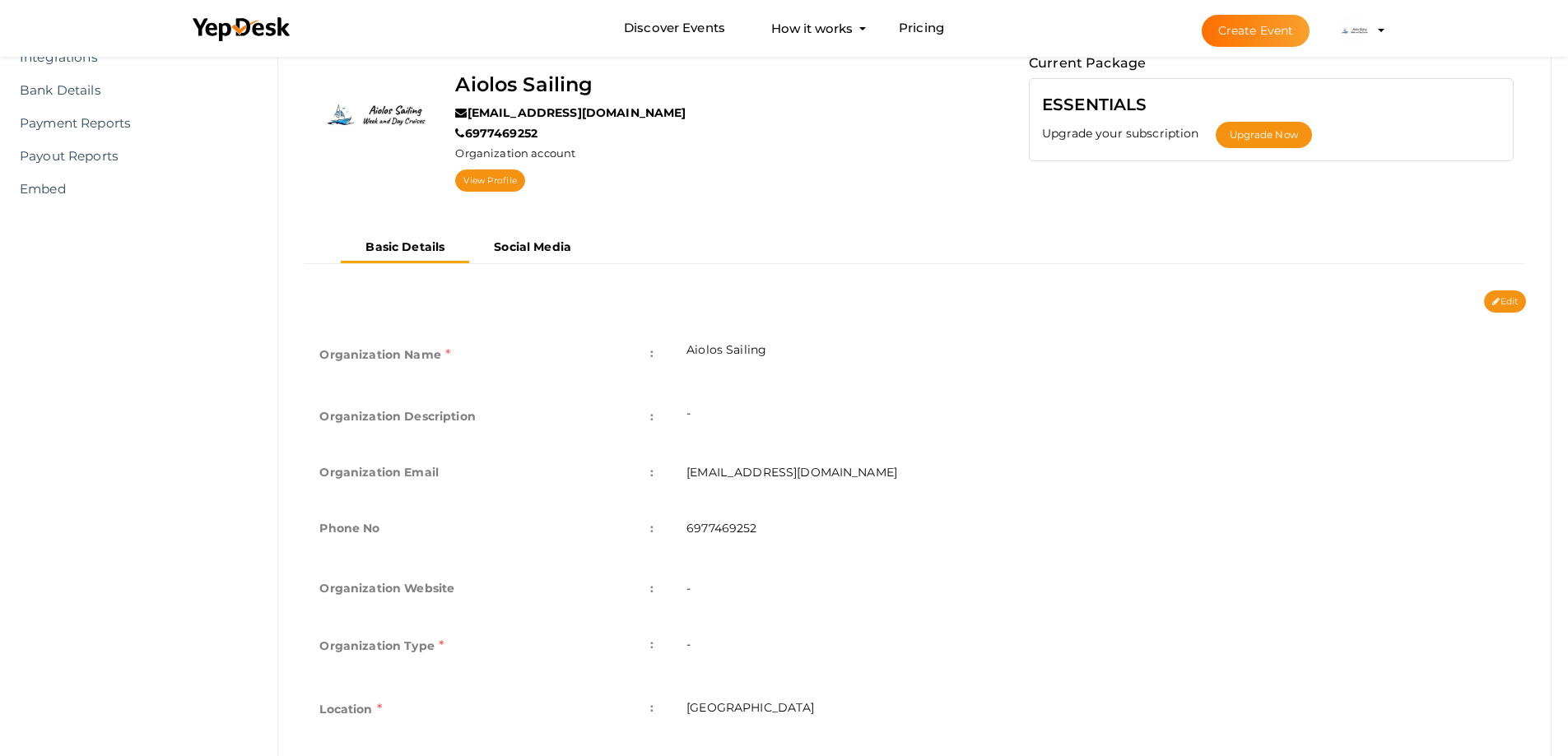
scroll to position [165, 0]
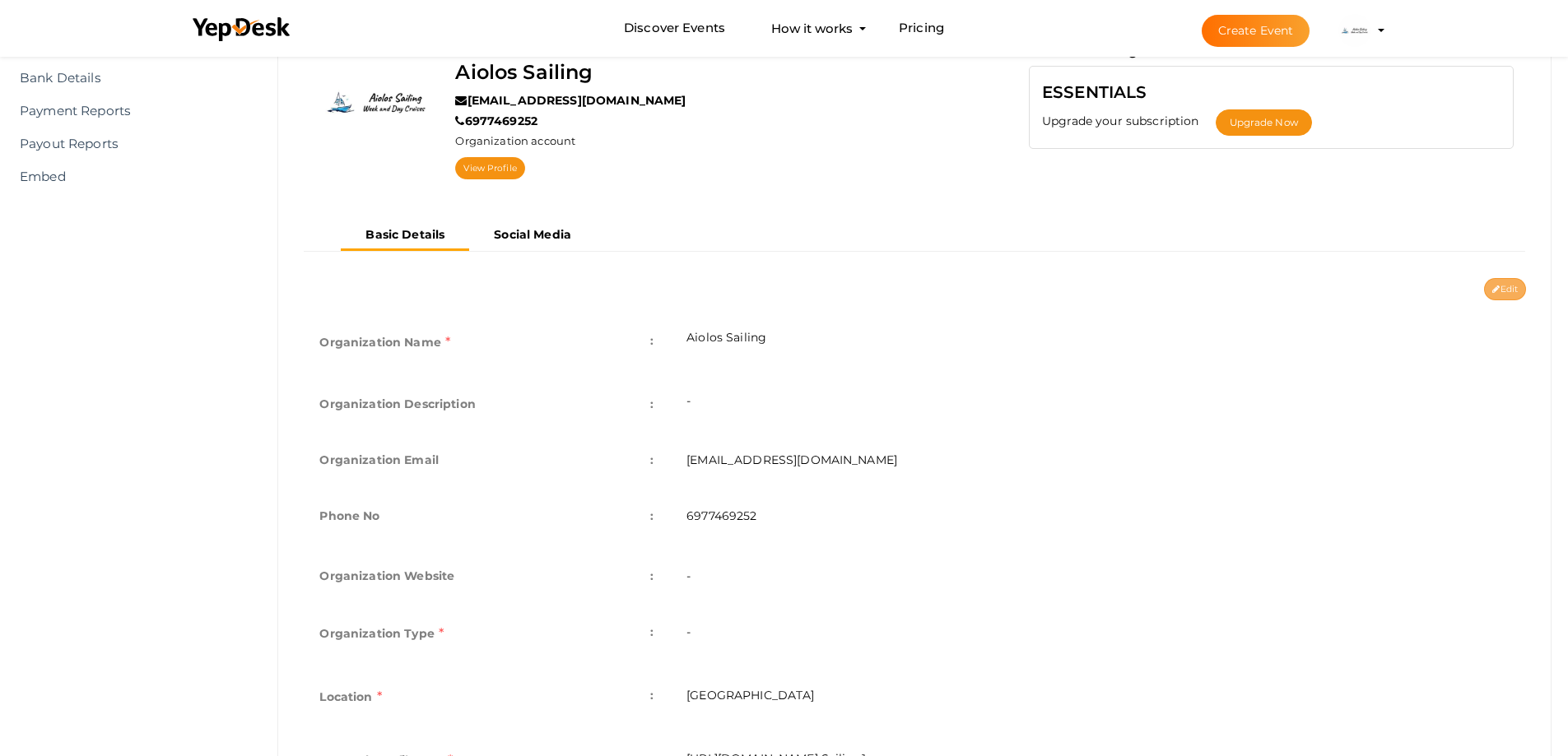
click at [1500, 292] on button "Edit" at bounding box center [1505, 289] width 42 height 22
type input "Aiolos Sailing"
type input "[EMAIL_ADDRESS][DOMAIN_NAME]"
type input "6977469252"
select select "9"
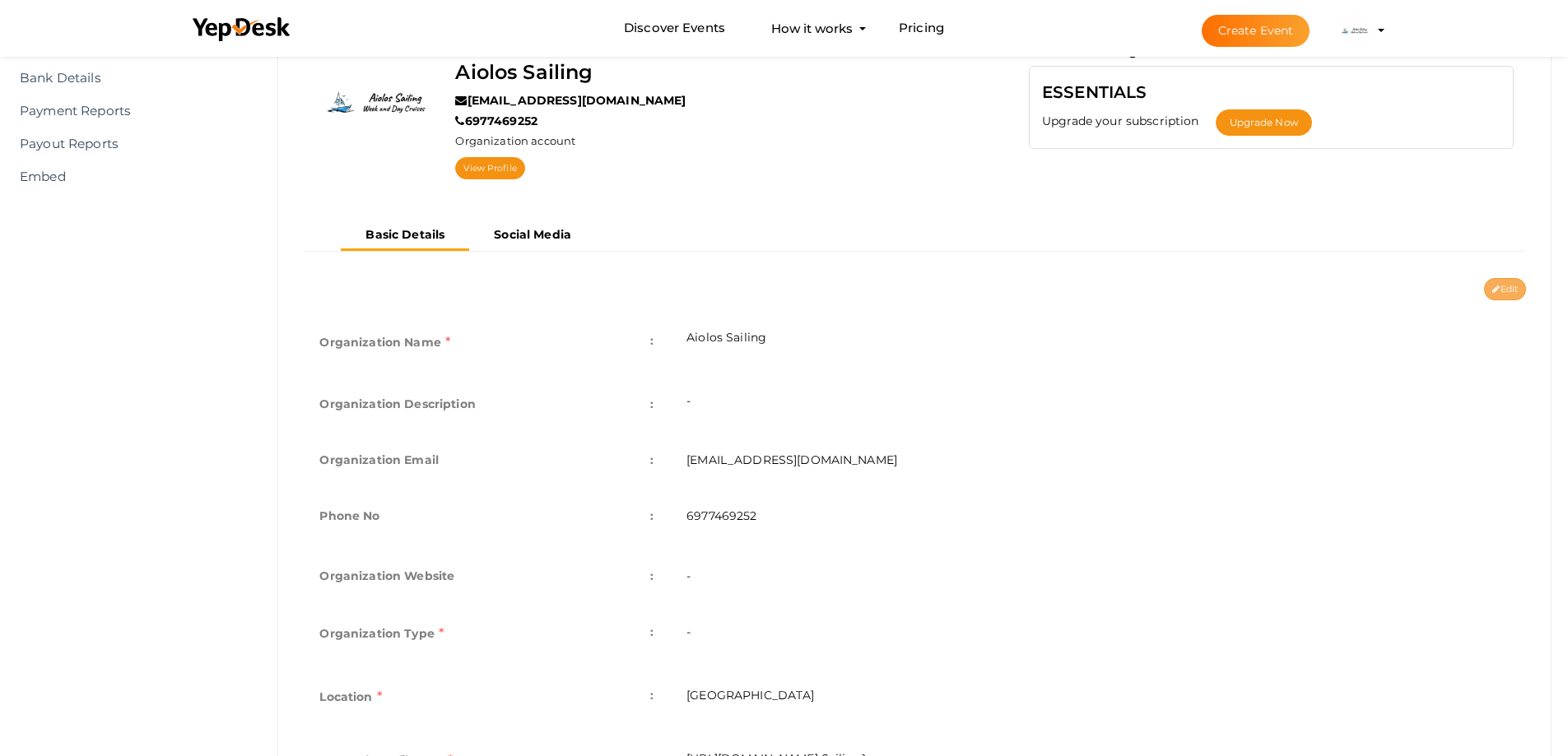
type input "[GEOGRAPHIC_DATA]"
type input "Aiolos Sailing1"
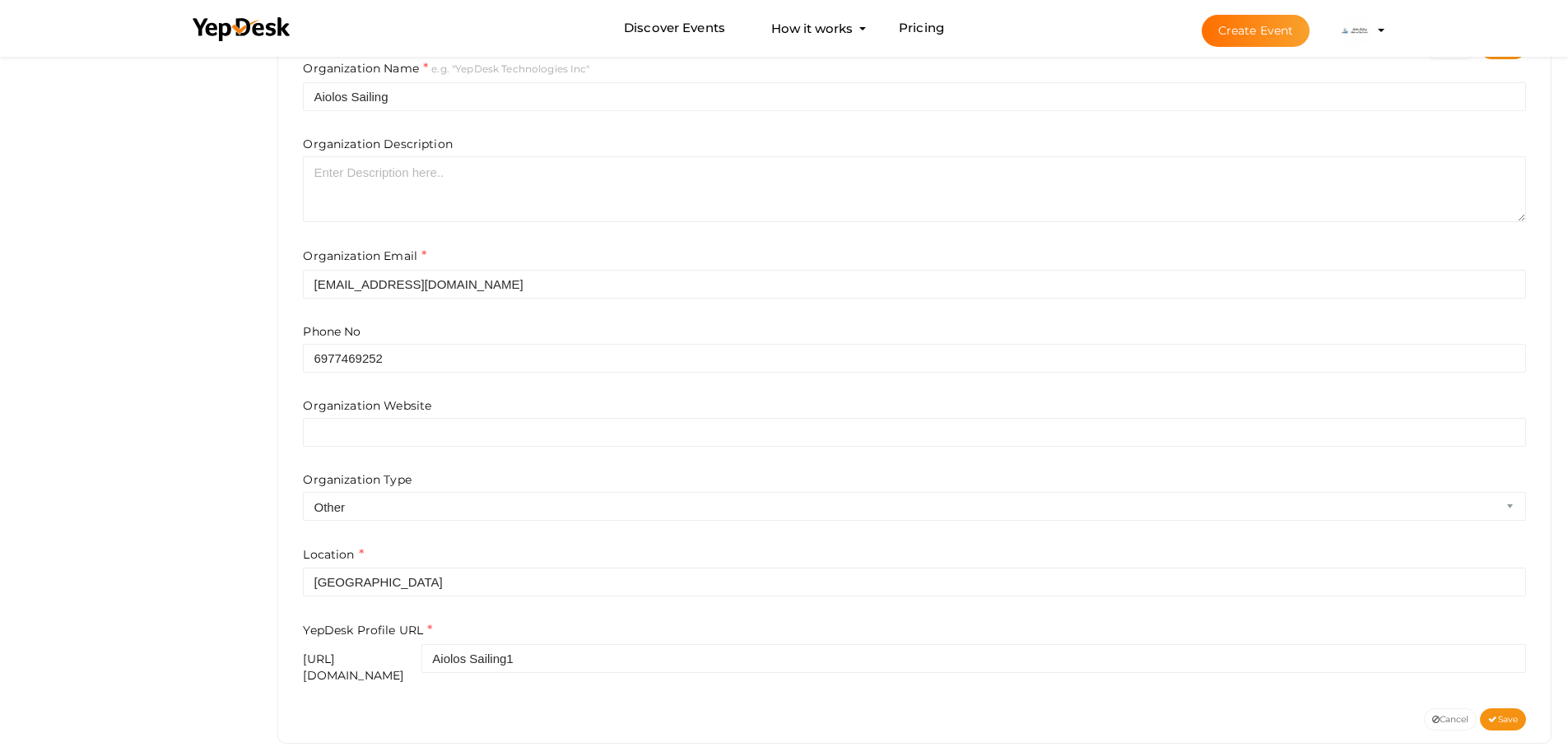
scroll to position [411, 0]
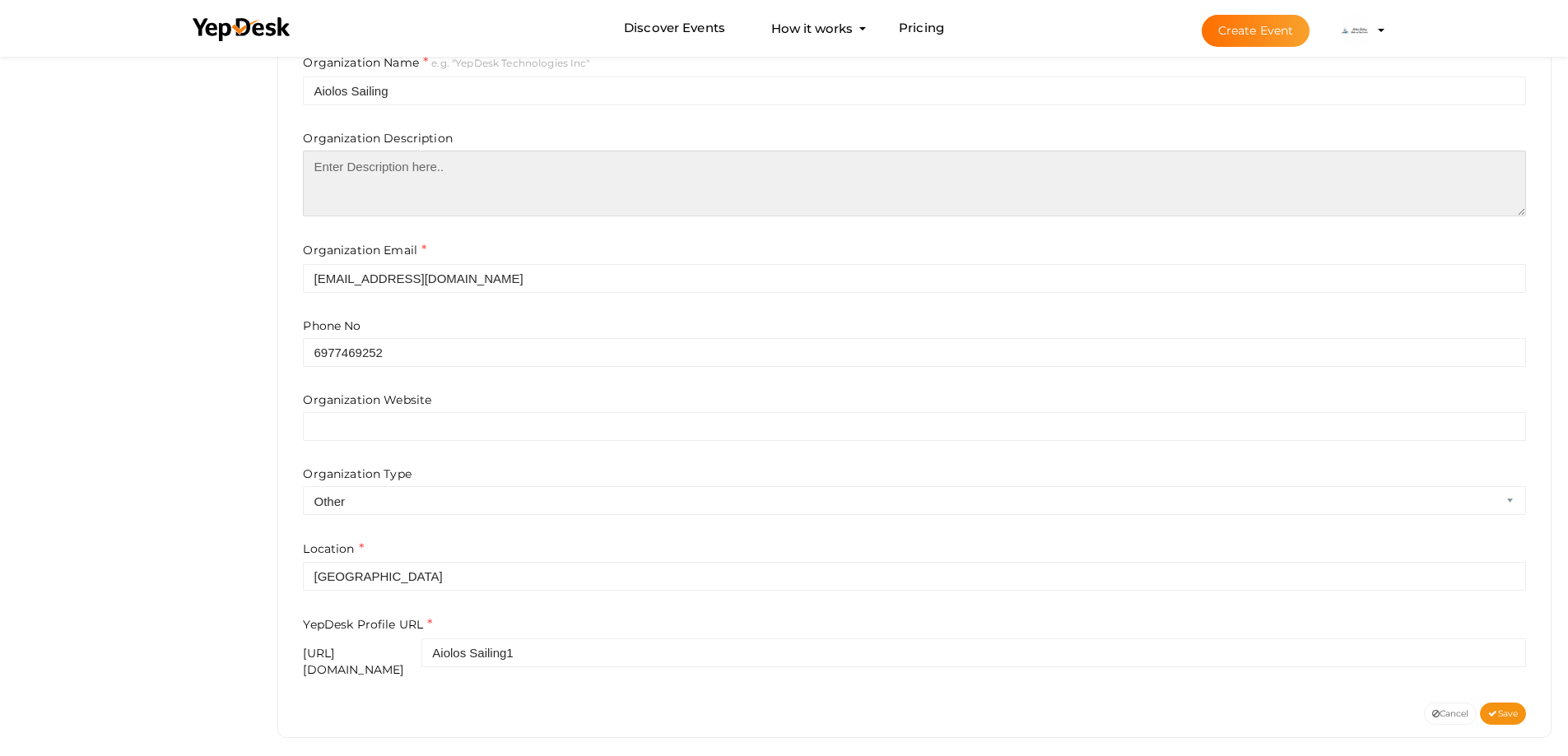
click at [377, 183] on textarea at bounding box center [915, 183] width 1223 height 66
paste textarea "Join us on a boat excursion with [DOMAIN_NAME] and see the stunning sunset over…"
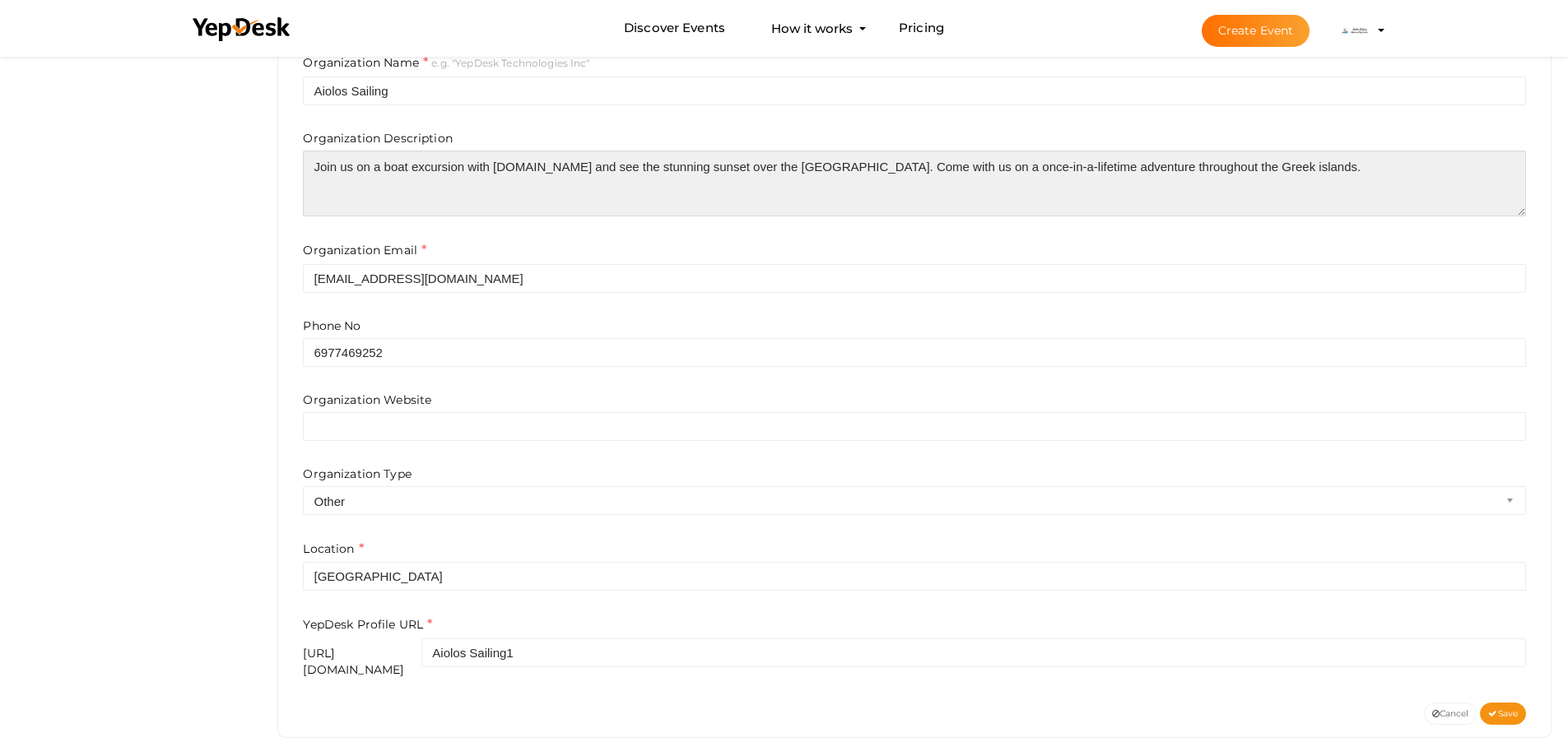
type textarea "Join us on a boat excursion with [DOMAIN_NAME] and see the stunning sunset over…"
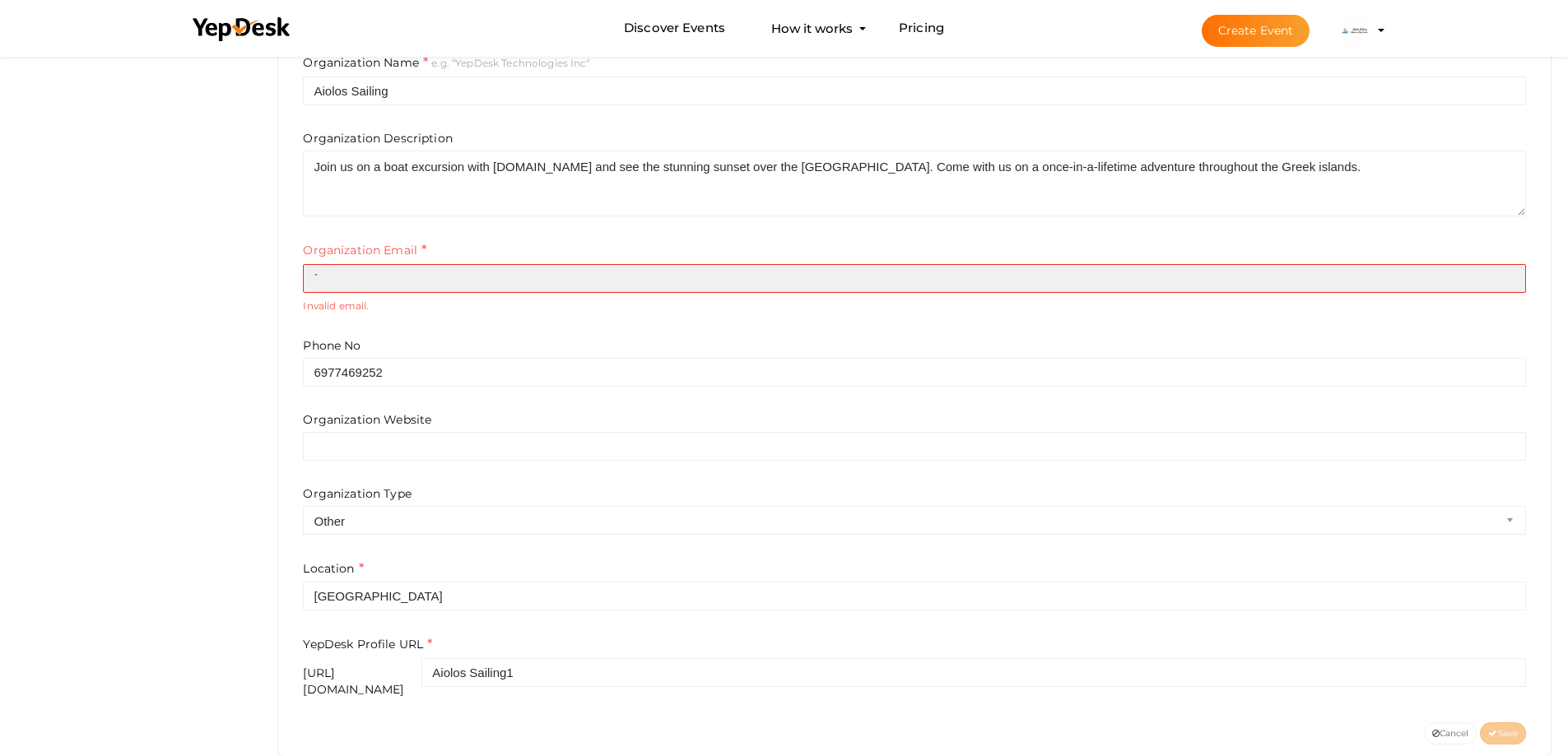
paste input "[EMAIL_ADDRESS][DOMAIN_NAME]"
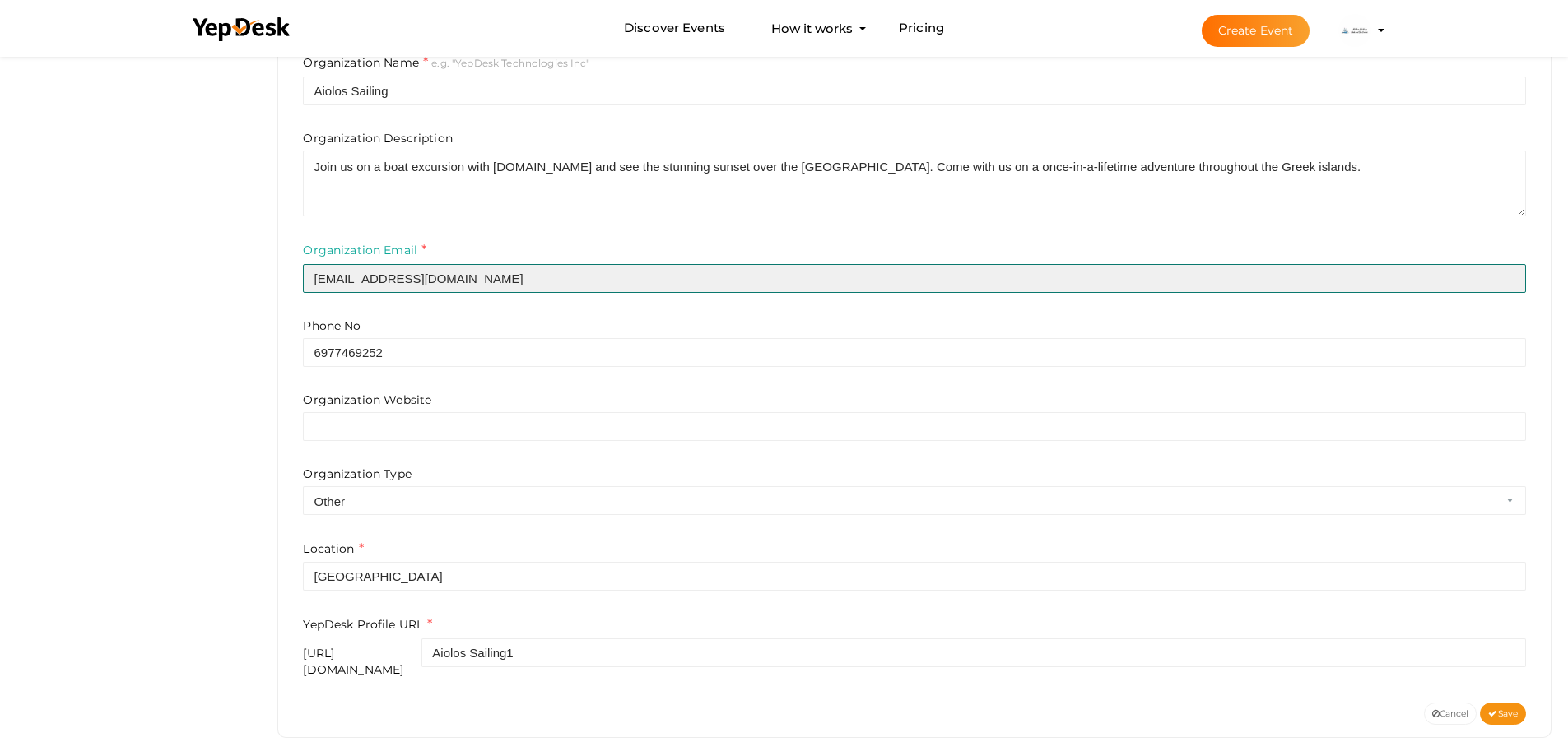
type input "[EMAIL_ADDRESS][DOMAIN_NAME]"
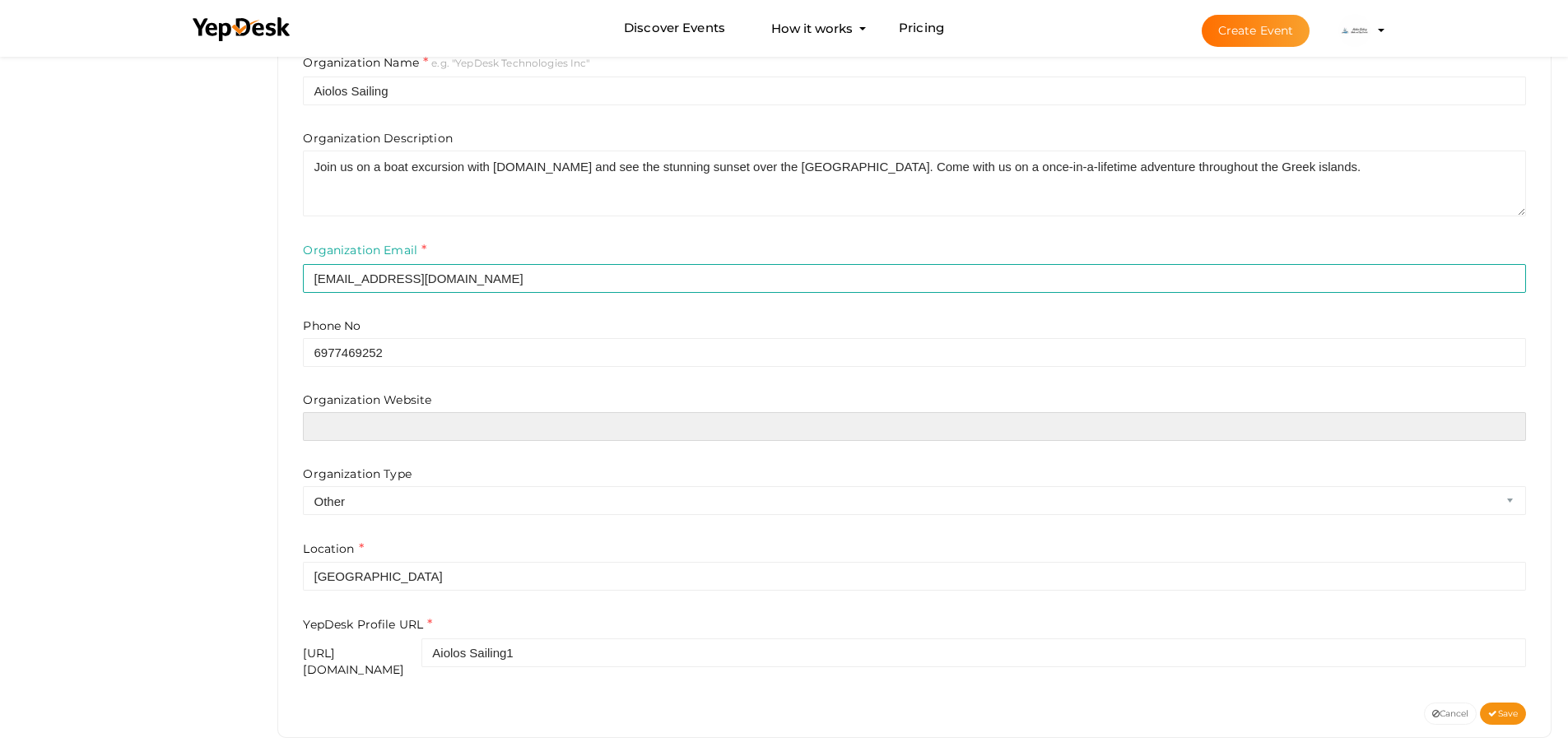
paste input "https://aiolos-sailing.com/"
type input "https://aiolos-sailing.com/"
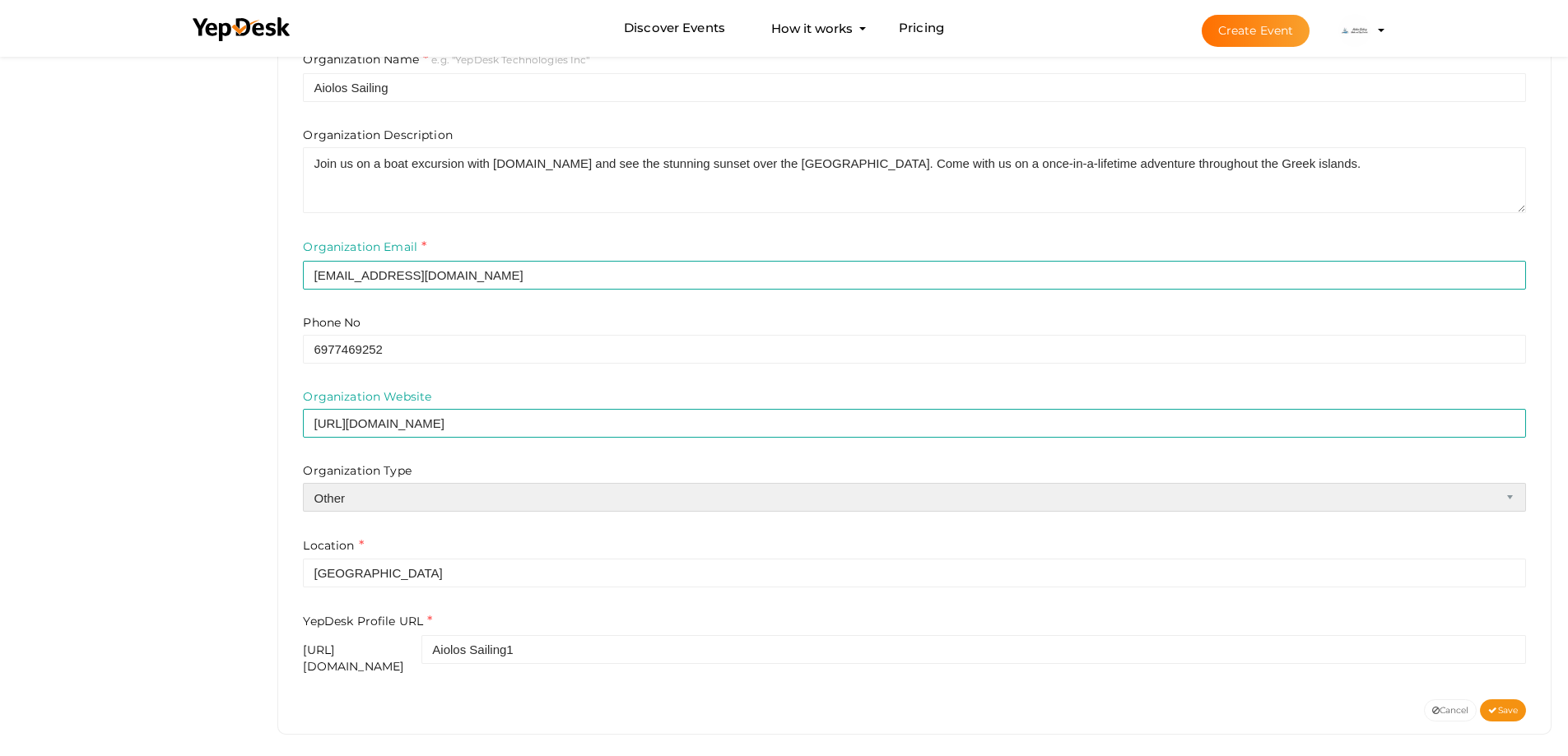
scroll to position [416, 0]
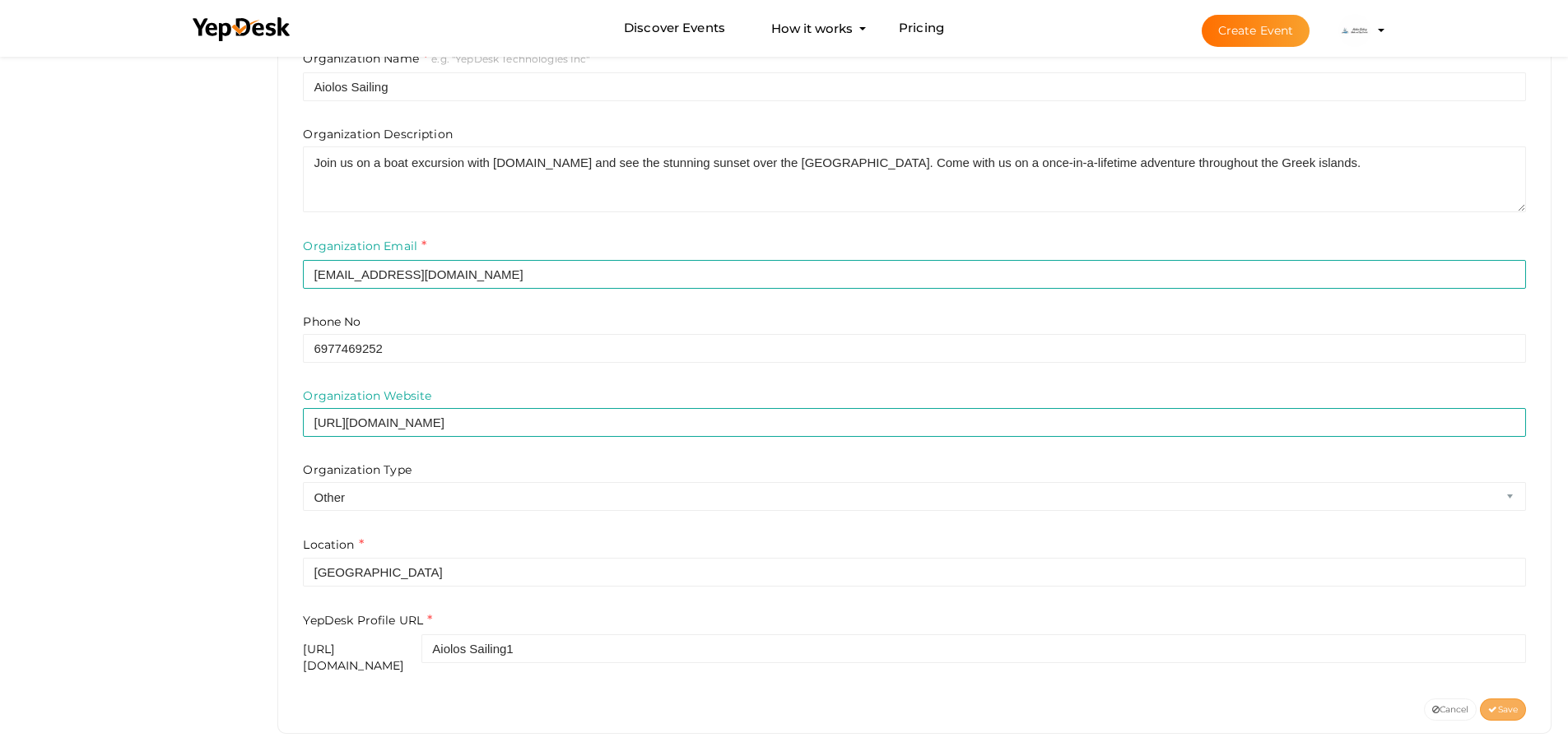
click at [1515, 706] on button "Save" at bounding box center [1503, 710] width 46 height 22
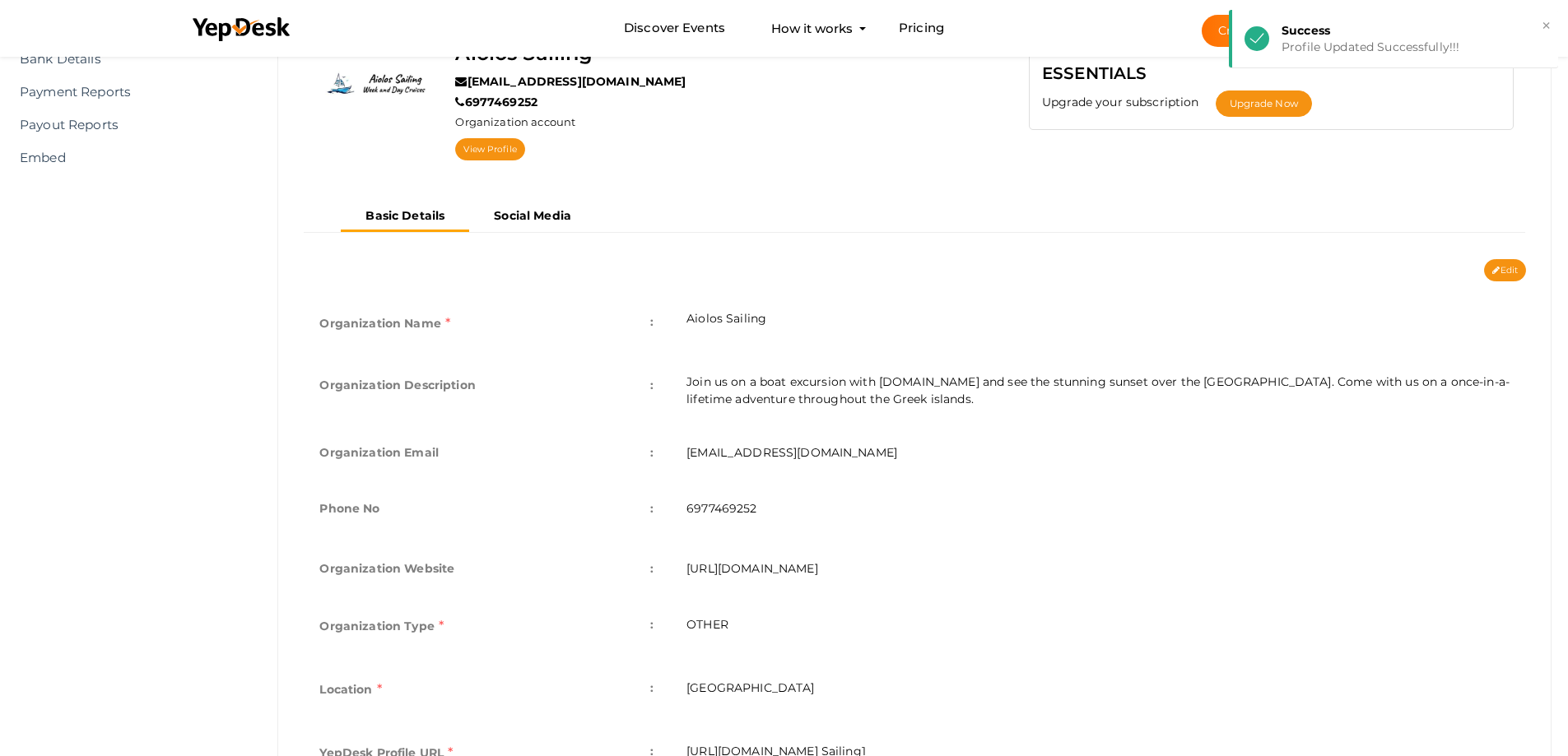
scroll to position [30, 0]
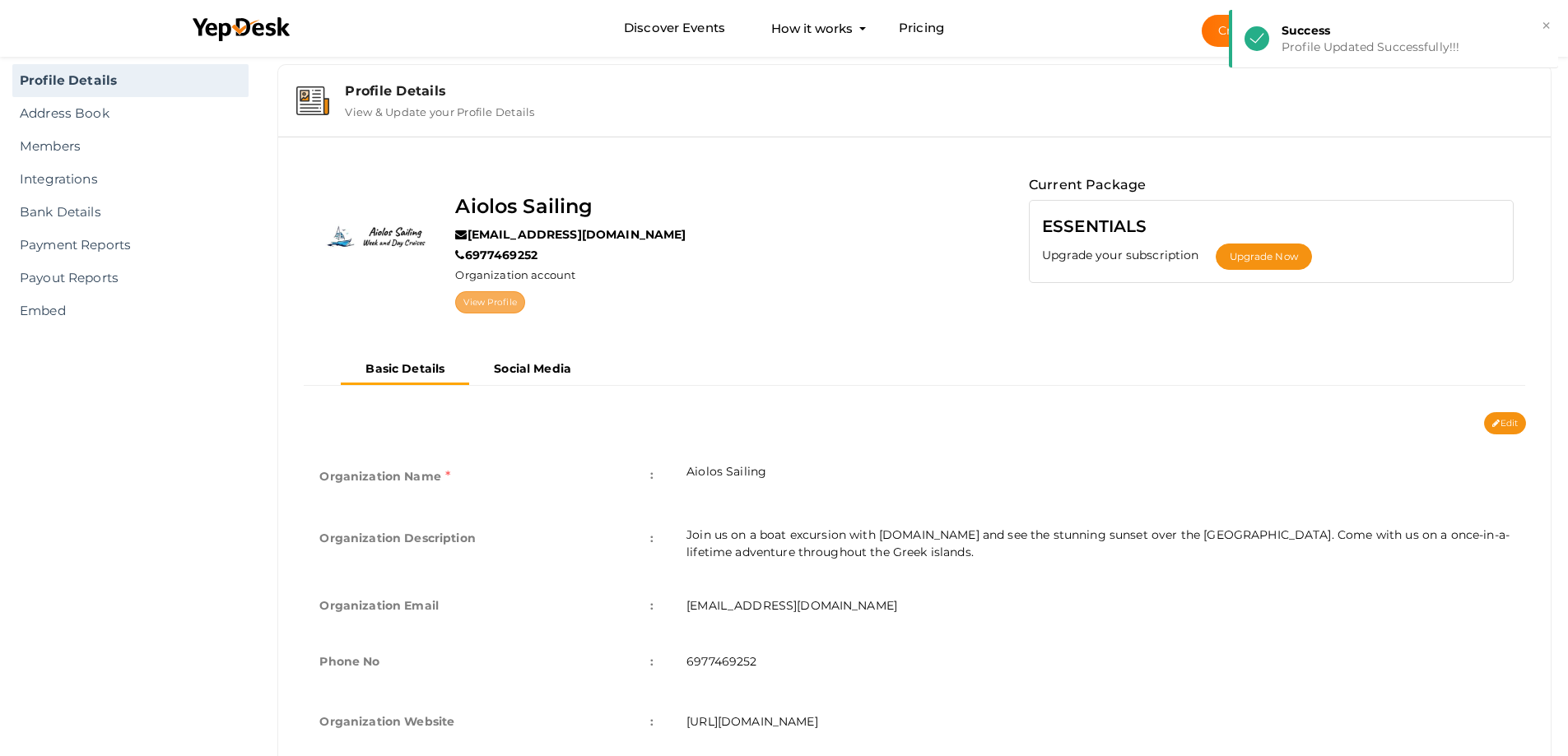
click at [510, 298] on link "View Profile" at bounding box center [490, 302] width 69 height 22
